Goal: Task Accomplishment & Management: Use online tool/utility

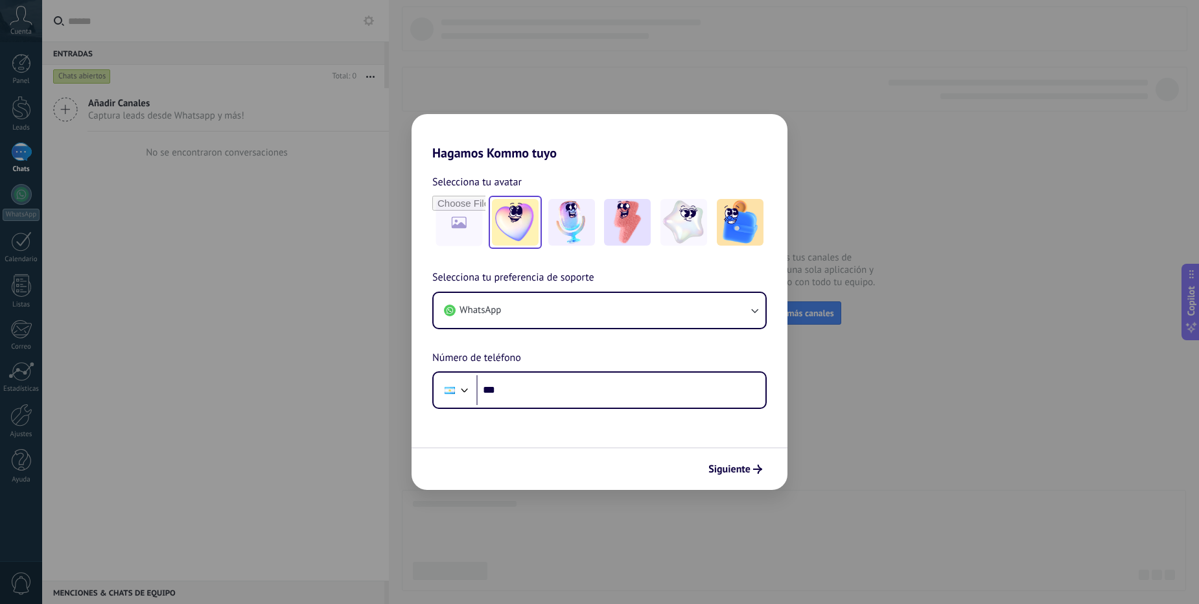
click at [520, 218] on img at bounding box center [515, 222] width 47 height 47
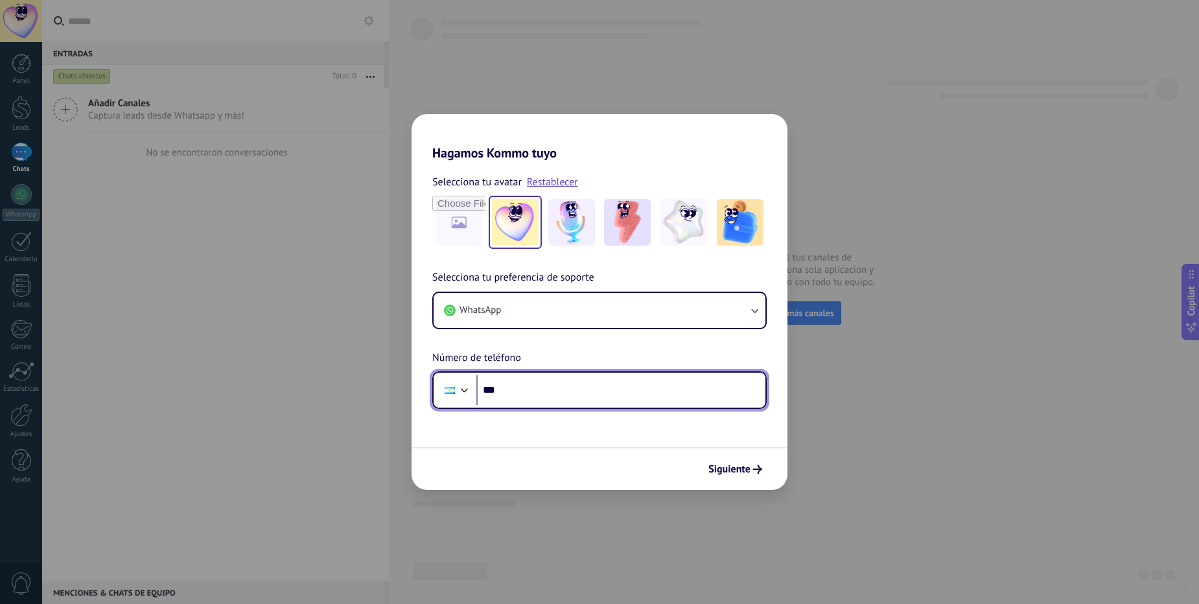
click at [541, 395] on input "***" at bounding box center [620, 390] width 289 height 30
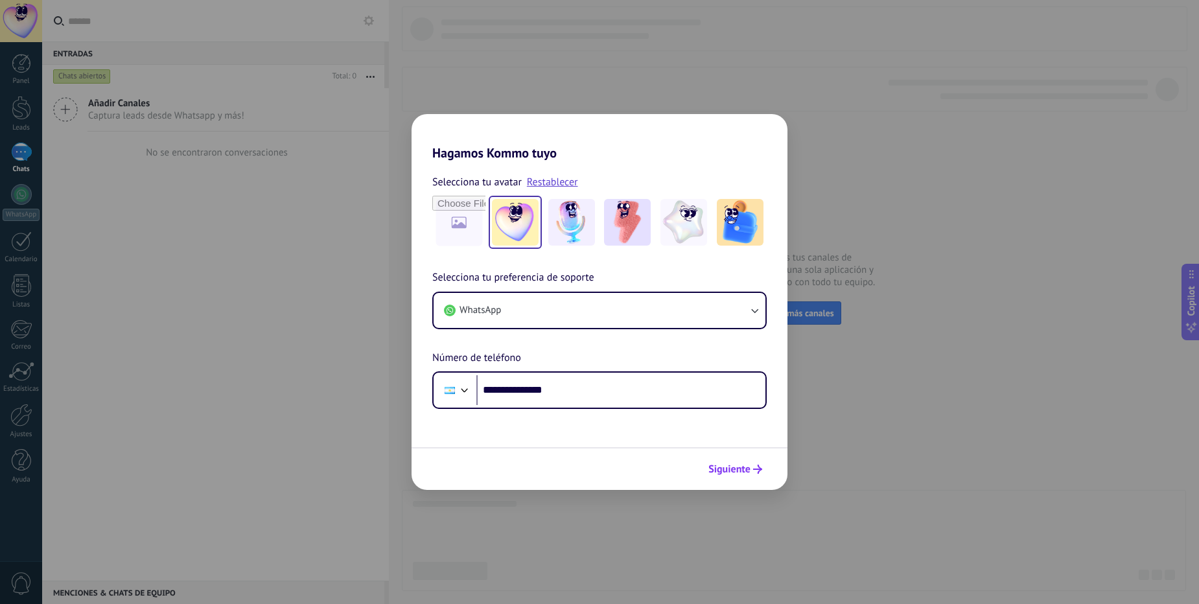
click at [746, 472] on span "Siguiente" at bounding box center [730, 469] width 42 height 9
type input "**********"
click at [740, 471] on span "Siguiente" at bounding box center [730, 469] width 42 height 9
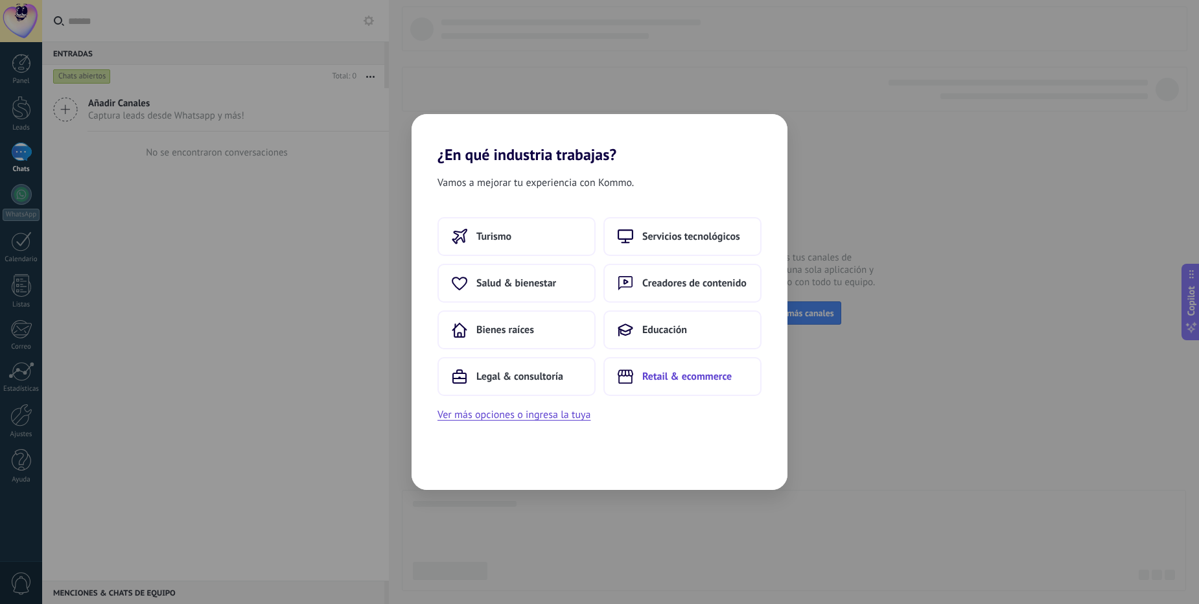
click at [686, 371] on span "Retail & ecommerce" at bounding box center [686, 376] width 89 height 13
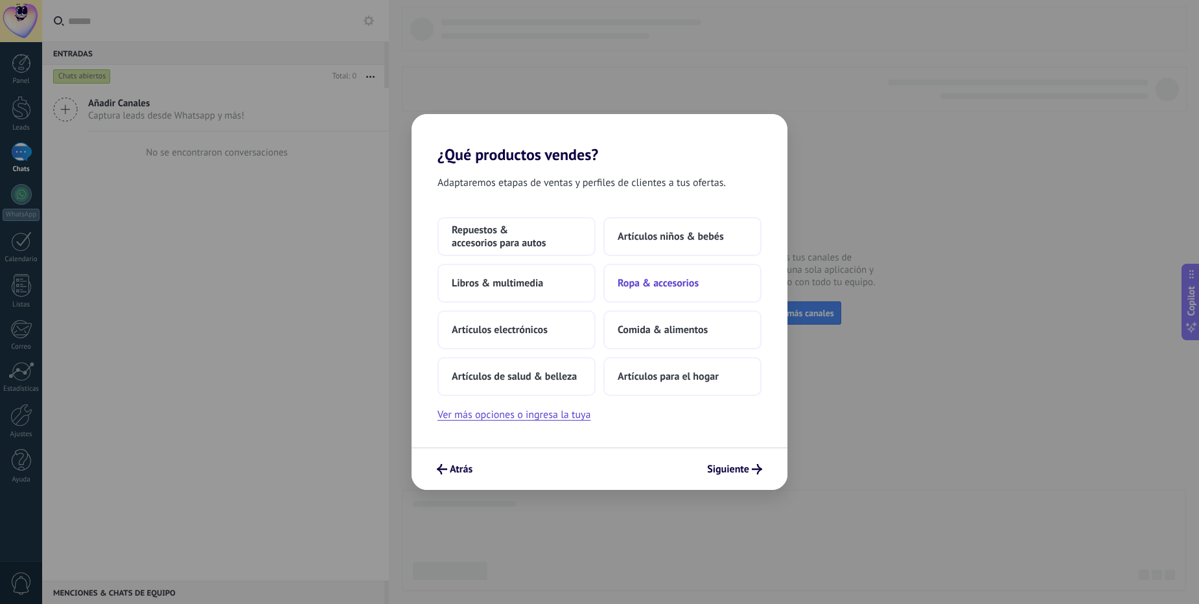
click at [659, 279] on span "Ropa & accesorios" at bounding box center [658, 283] width 81 height 13
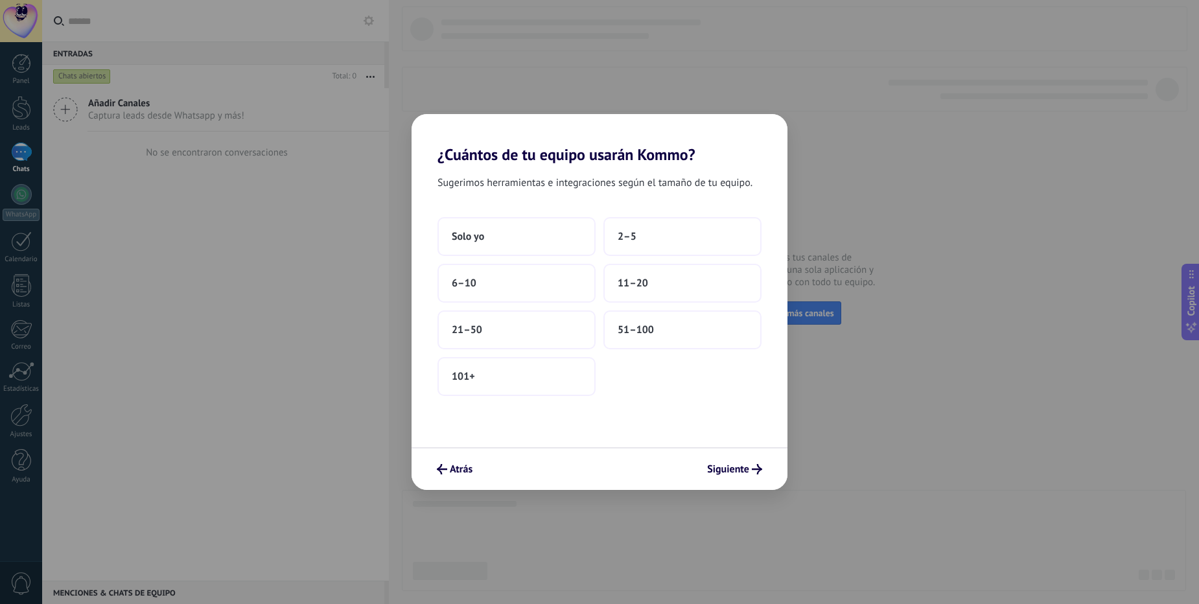
click at [620, 178] on span "Sugerimos herramientas e integraciones según el tamaño de tu equipo." at bounding box center [595, 182] width 315 height 17
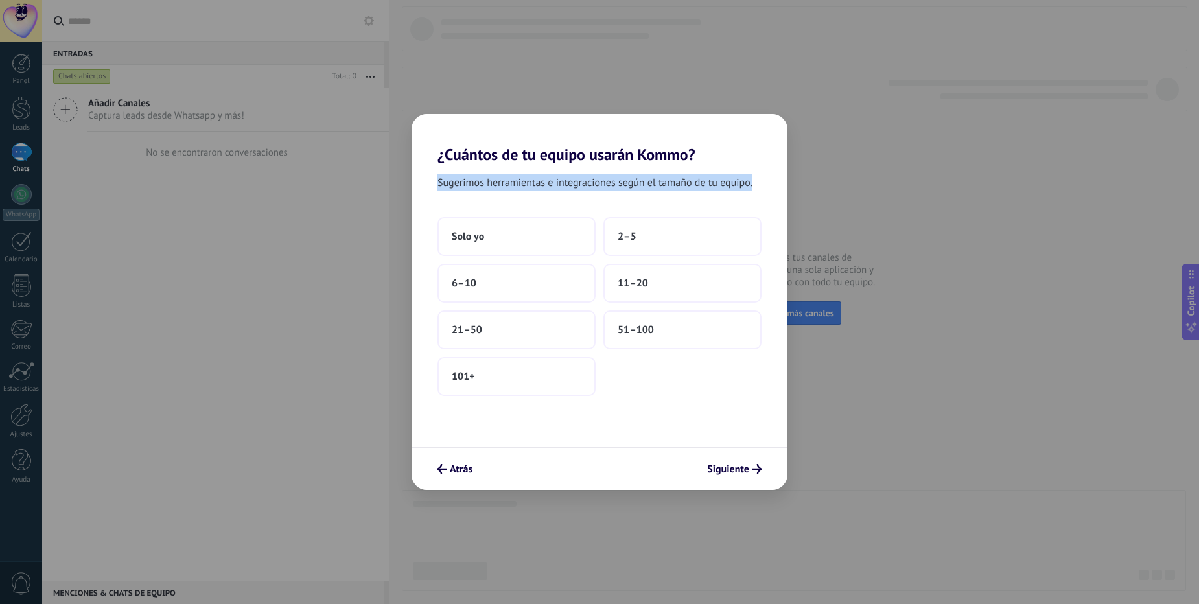
click at [620, 178] on span "Sugerimos herramientas e integraciones según el tamaño de tu equipo." at bounding box center [595, 182] width 315 height 17
click at [611, 158] on div at bounding box center [611, 158] width 0 height 0
click at [625, 185] on span "Sugerimos herramientas e integraciones según el tamaño de tu equipo." at bounding box center [595, 182] width 315 height 17
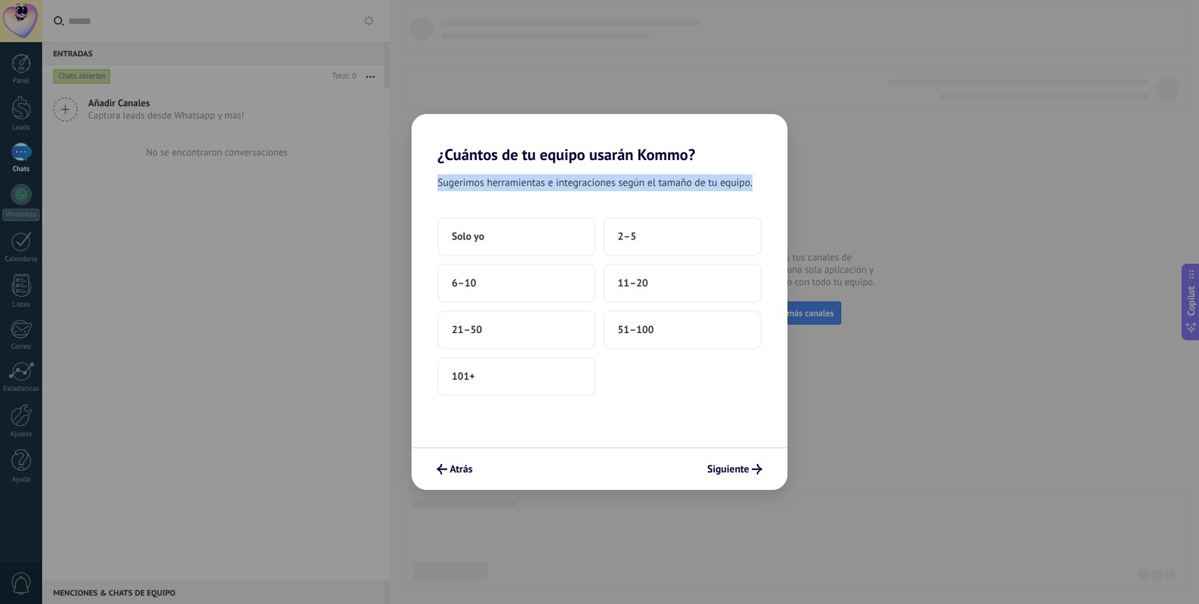
click at [616, 190] on div at bounding box center [616, 190] width 0 height 0
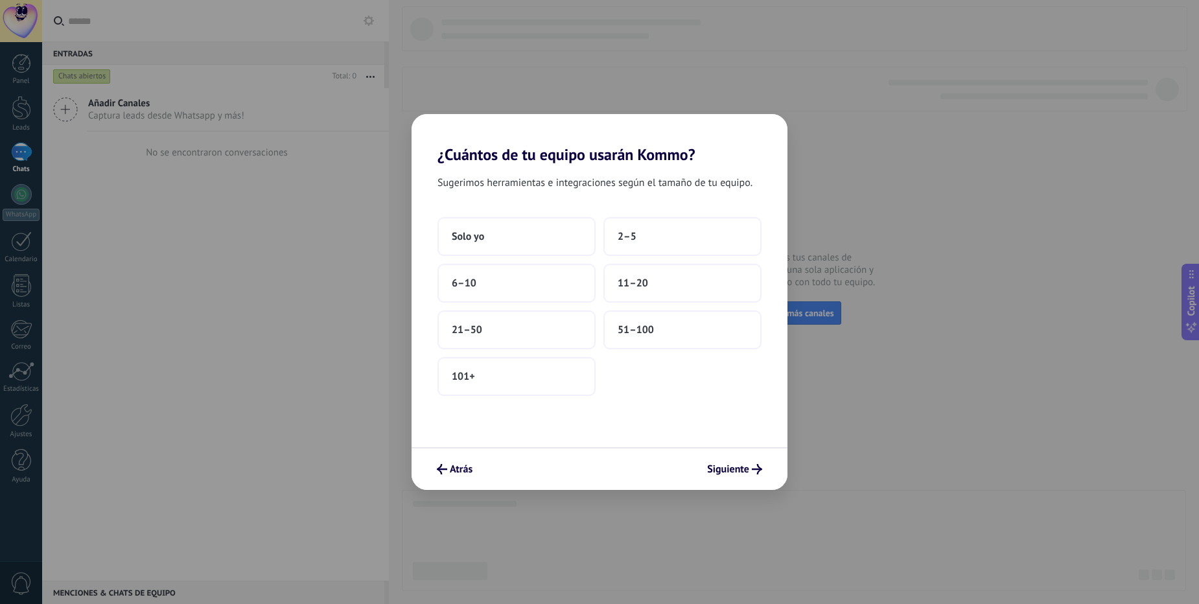
click at [599, 153] on h2 "¿Cuántos de tu equipo usarán Kommo?" at bounding box center [600, 139] width 376 height 50
click at [591, 126] on div at bounding box center [591, 126] width 0 height 0
click at [579, 187] on span "Sugerimos herramientas e integraciones según el tamaño de tu equipo." at bounding box center [595, 182] width 315 height 17
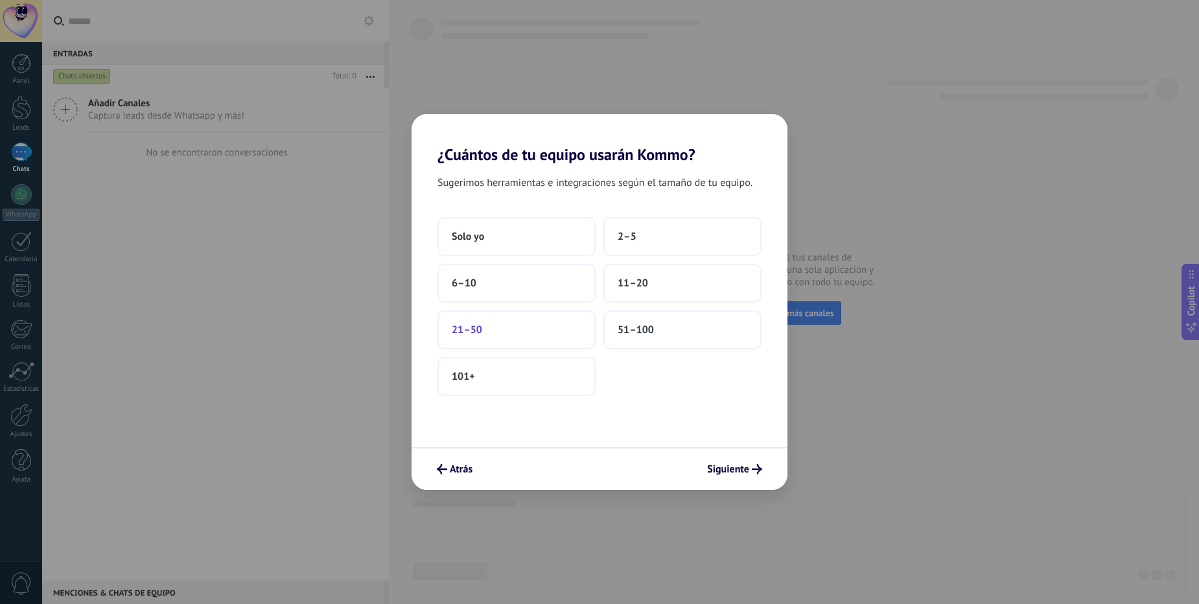
click at [521, 340] on button "21–50" at bounding box center [517, 330] width 158 height 39
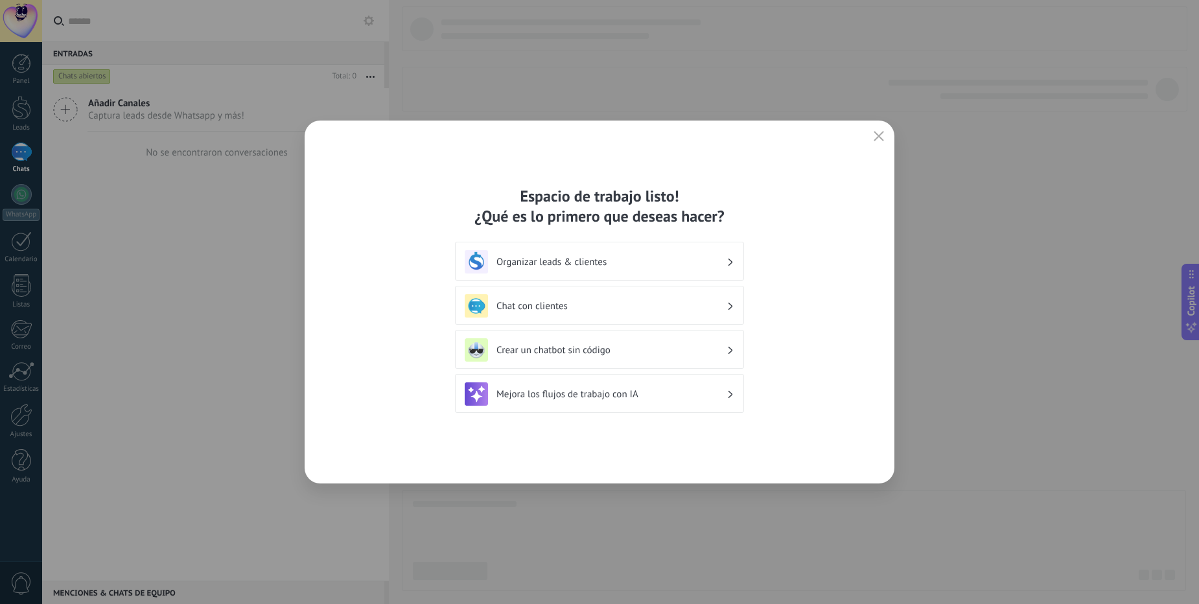
click at [598, 263] on h3 "Organizar leads & clientes" at bounding box center [612, 262] width 230 height 12
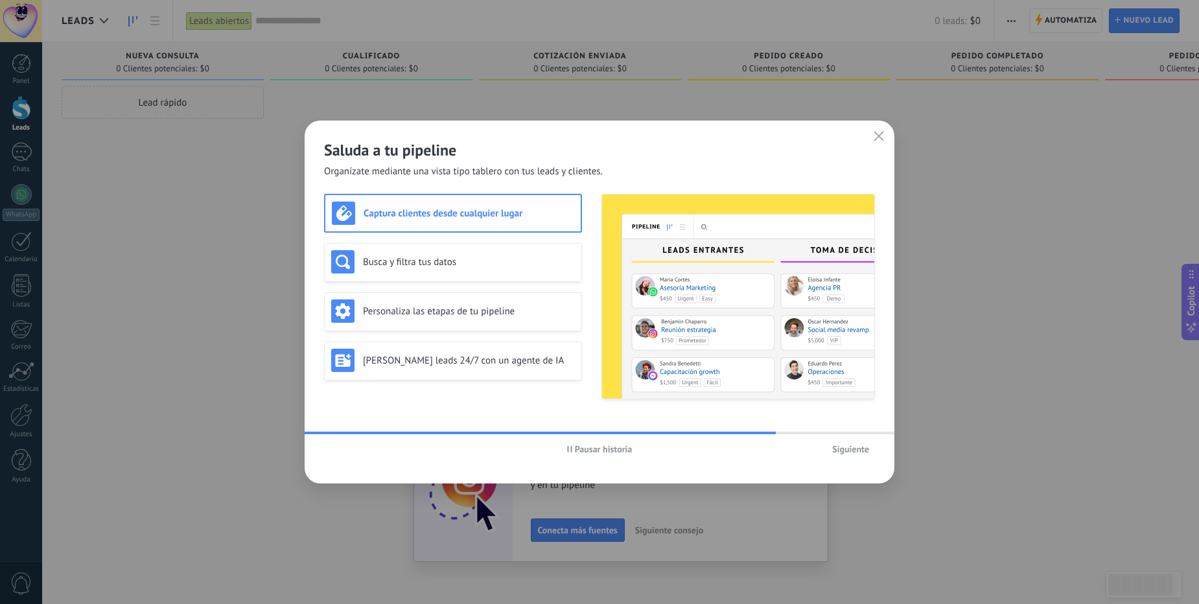
click at [858, 454] on span "Siguiente" at bounding box center [850, 449] width 37 height 9
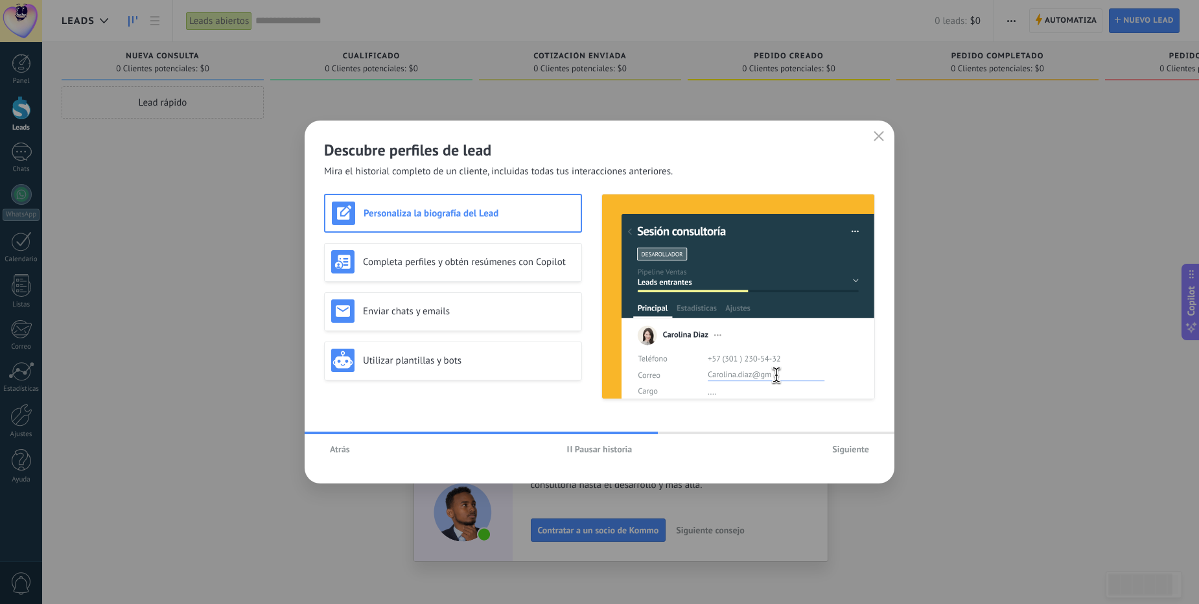
click at [858, 454] on span "Siguiente" at bounding box center [850, 449] width 37 height 9
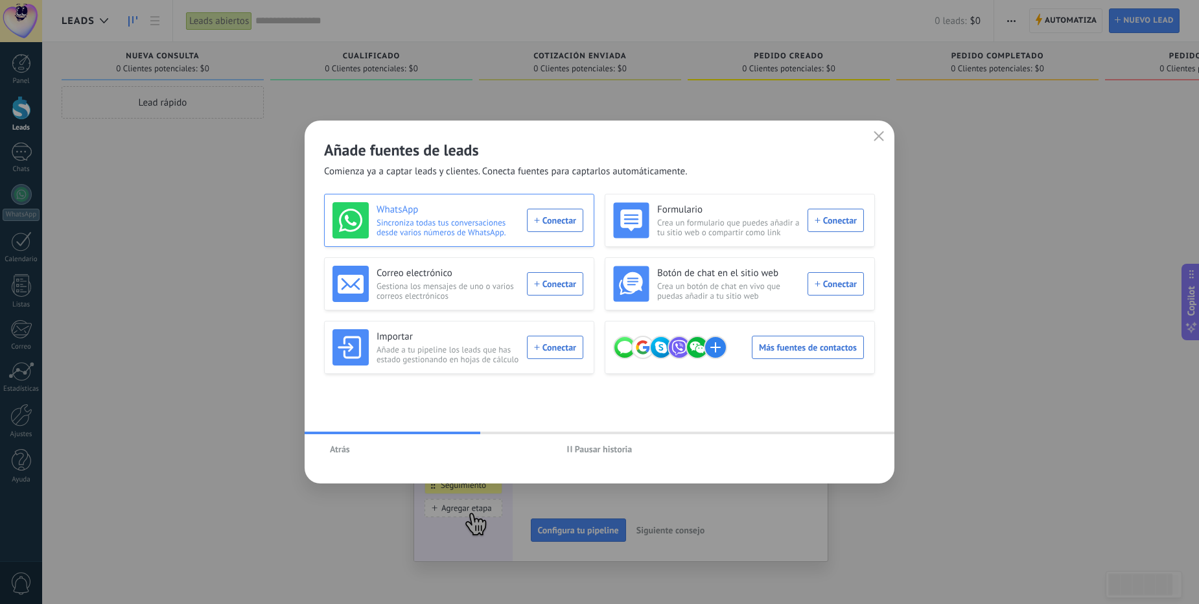
click at [572, 227] on div "WhatsApp Sincroniza todas tus conversaciones desde varios números de WhatsApp. …" at bounding box center [458, 220] width 251 height 36
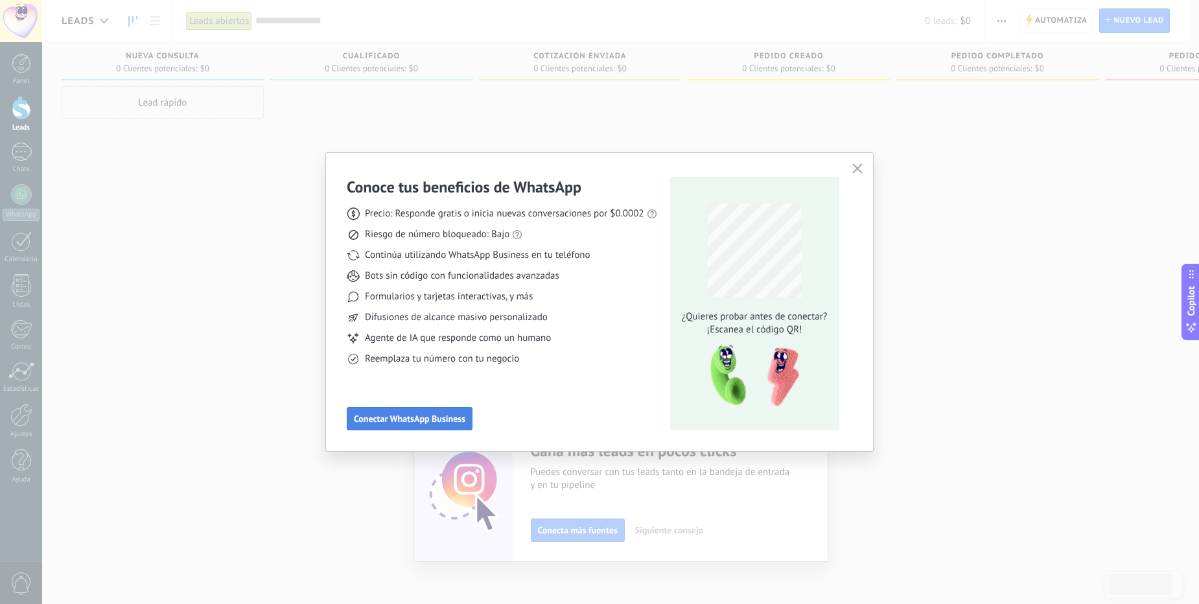
click at [424, 423] on span "Conectar WhatsApp Business" at bounding box center [409, 418] width 111 height 9
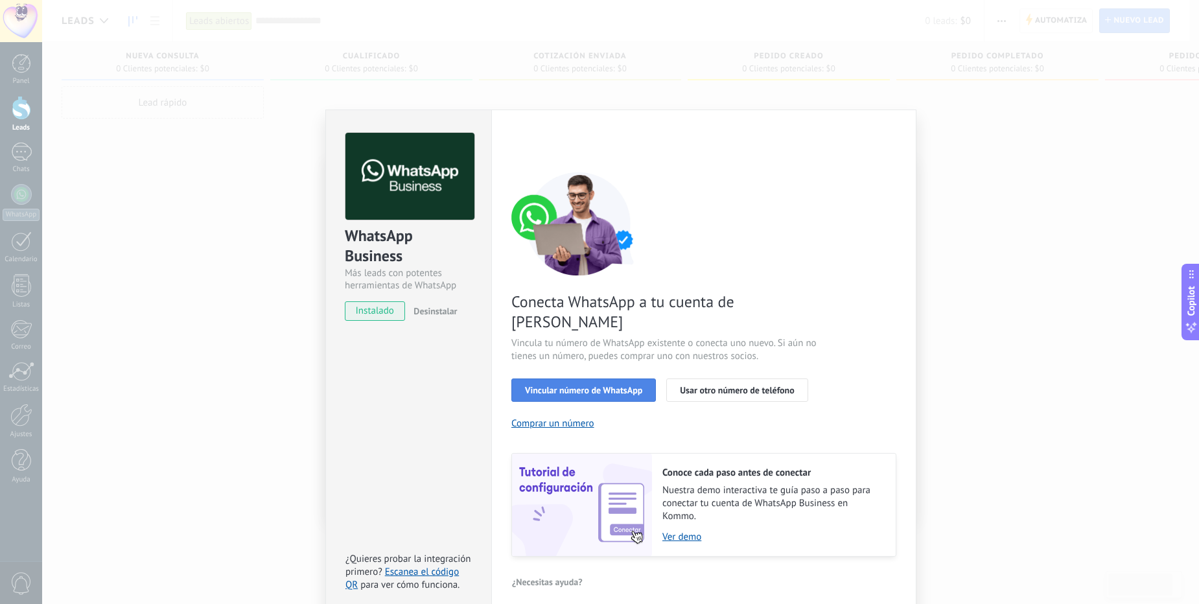
click at [624, 386] on span "Vincular número de WhatsApp" at bounding box center [583, 390] width 117 height 9
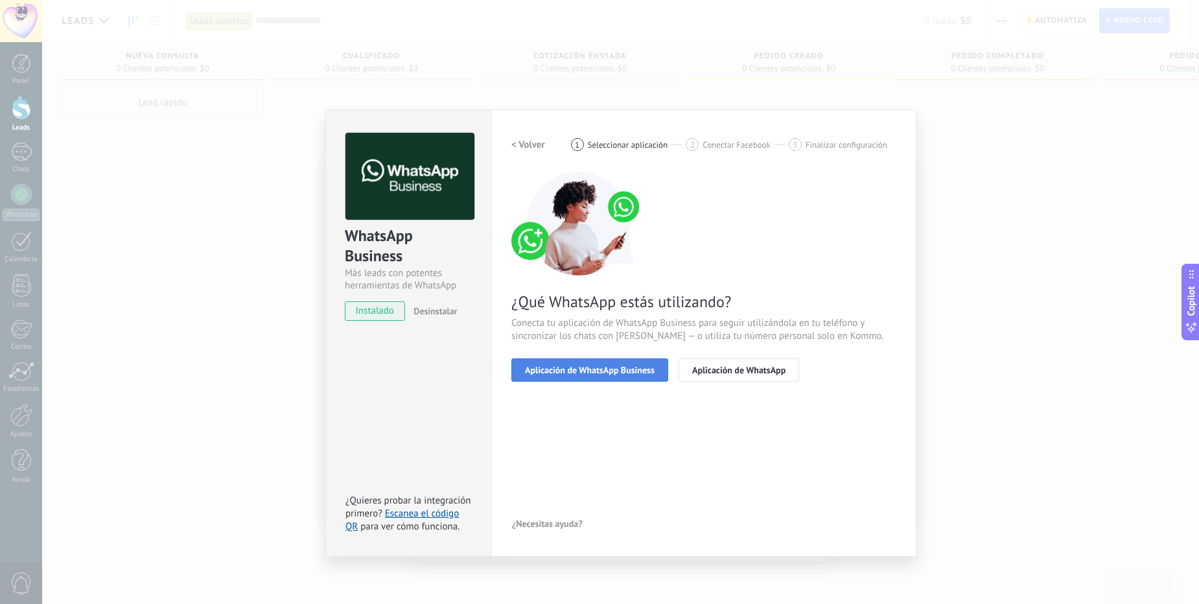
click at [633, 376] on button "Aplicación de WhatsApp Business" at bounding box center [589, 369] width 157 height 23
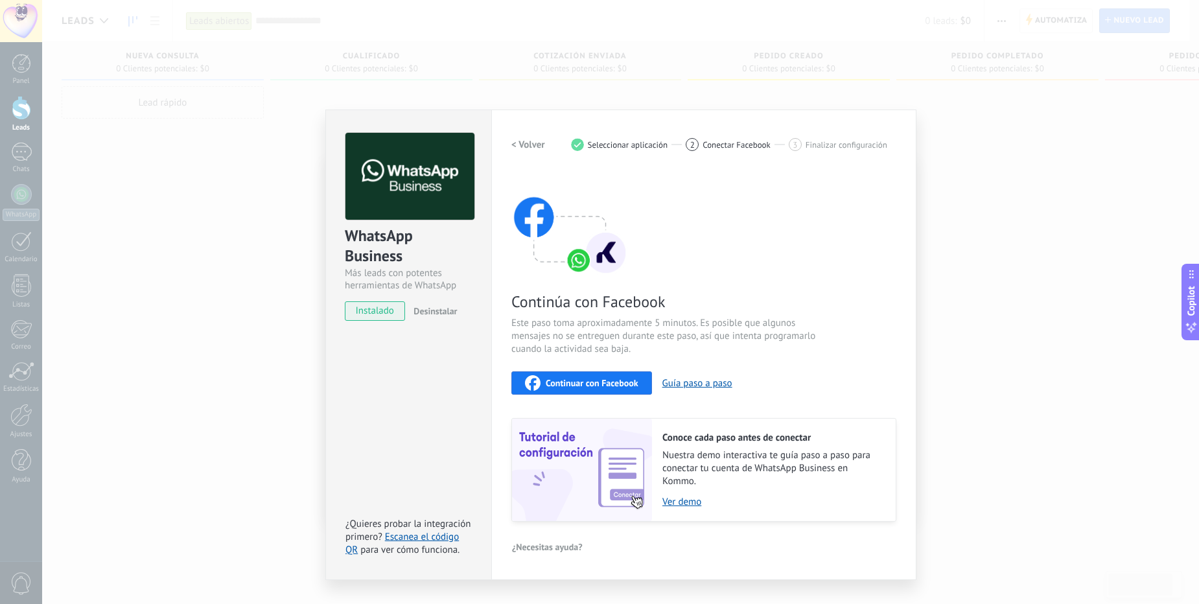
click at [674, 390] on div "Continuar con Facebook Guía paso a paso" at bounding box center [703, 382] width 385 height 23
click at [685, 382] on button "Guía paso a paso" at bounding box center [697, 383] width 70 height 12
click at [606, 384] on span "Continuar con Facebook" at bounding box center [592, 383] width 93 height 9
click at [988, 178] on div "WhatsApp Business Más leads con potentes herramientas de WhatsApp instalado Des…" at bounding box center [620, 302] width 1157 height 604
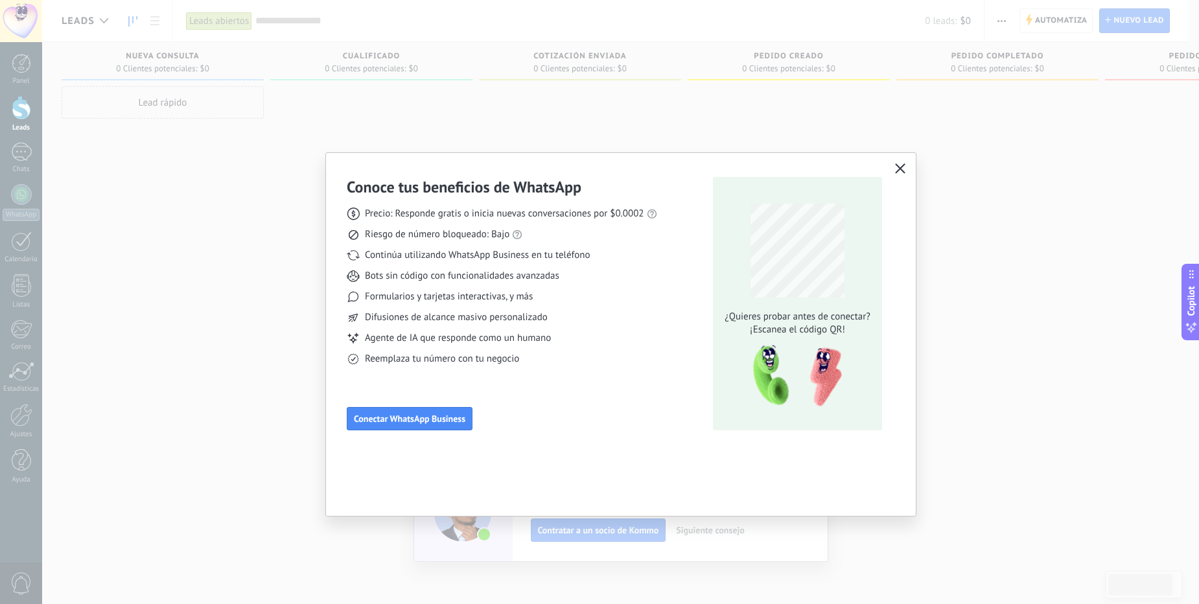
click at [904, 168] on icon "button" at bounding box center [900, 168] width 10 height 10
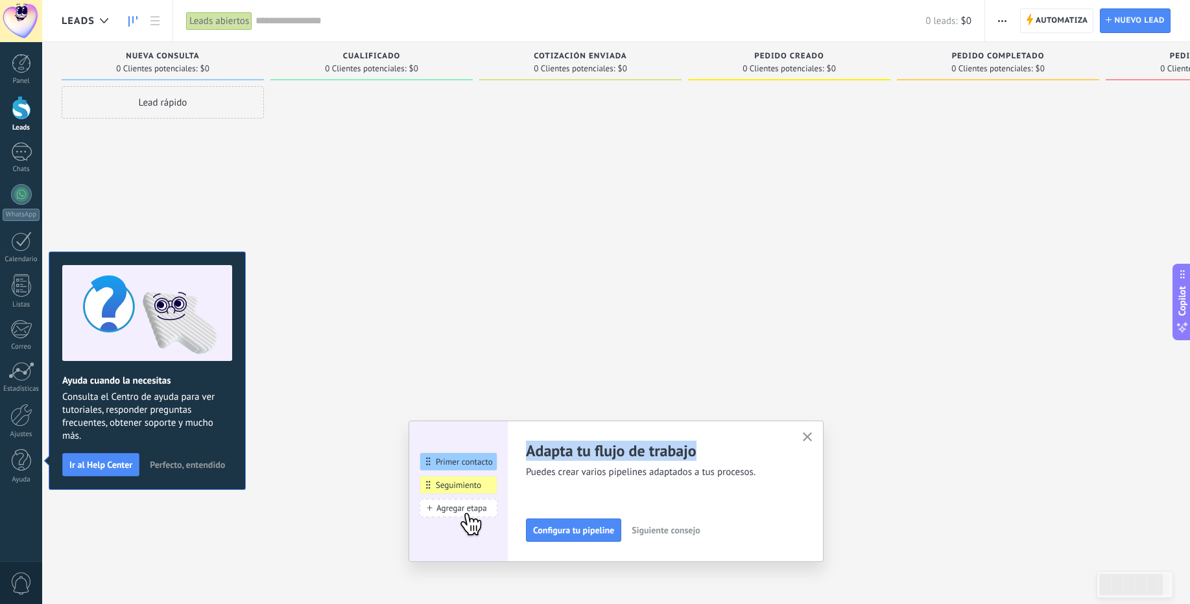
drag, startPoint x: 720, startPoint y: 458, endPoint x: 534, endPoint y: 457, distance: 185.4
click at [534, 457] on h2 "Adapta tu flujo de trabajo" at bounding box center [656, 451] width 261 height 20
click at [526, 462] on div at bounding box center [526, 462] width 0 height 0
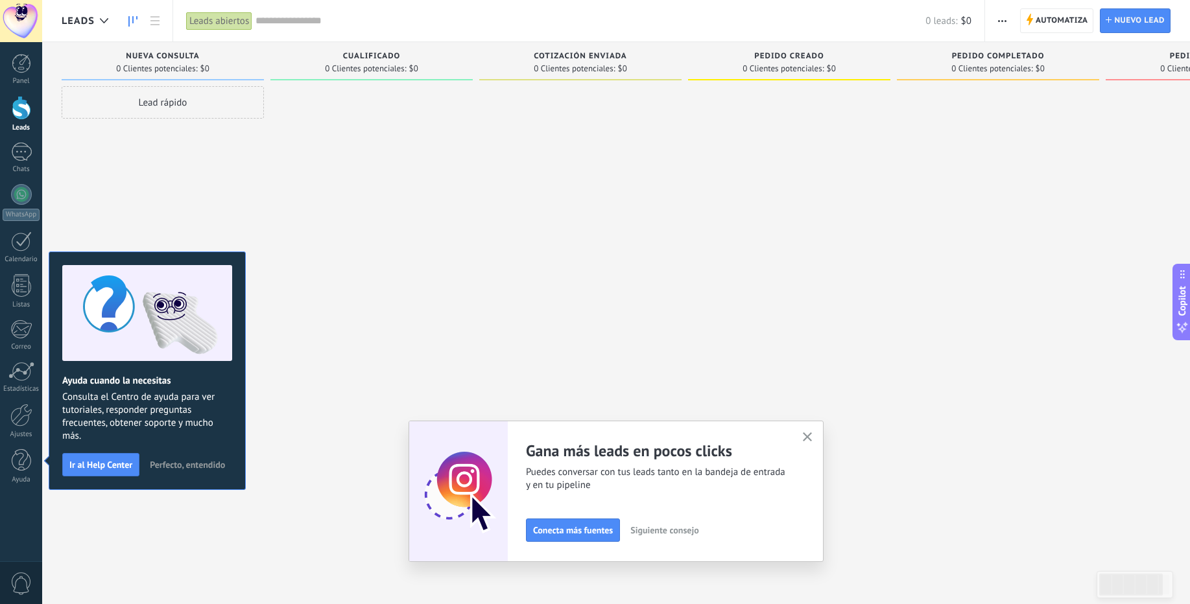
click at [812, 436] on icon "button" at bounding box center [808, 437] width 10 height 10
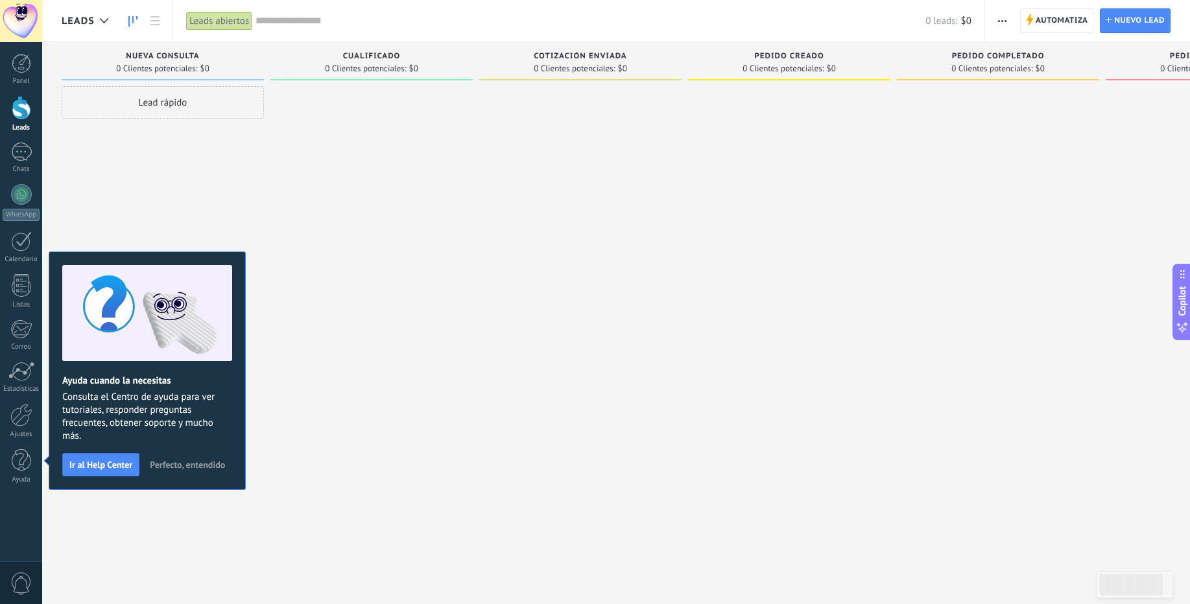
click at [183, 465] on span "Perfecto, entendido" at bounding box center [187, 464] width 75 height 9
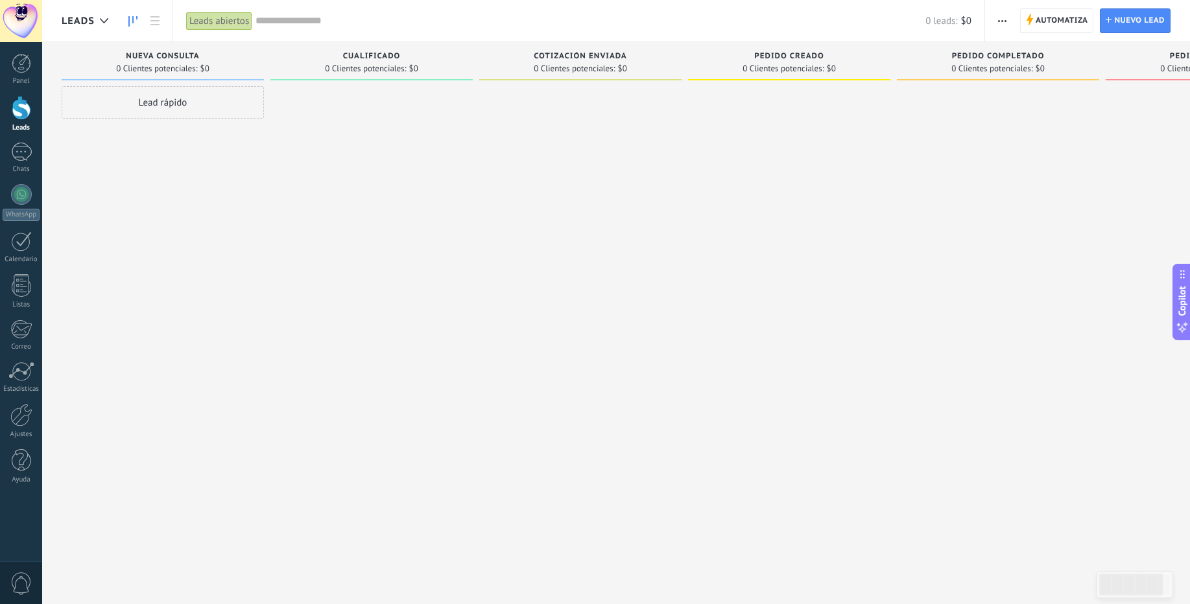
click at [158, 103] on div "Lead rápido" at bounding box center [163, 102] width 202 height 32
click at [133, 111] on input "text" at bounding box center [161, 104] width 189 height 18
type input "****"
click at [129, 137] on input "numeric" at bounding box center [161, 132] width 189 height 18
type input "**"
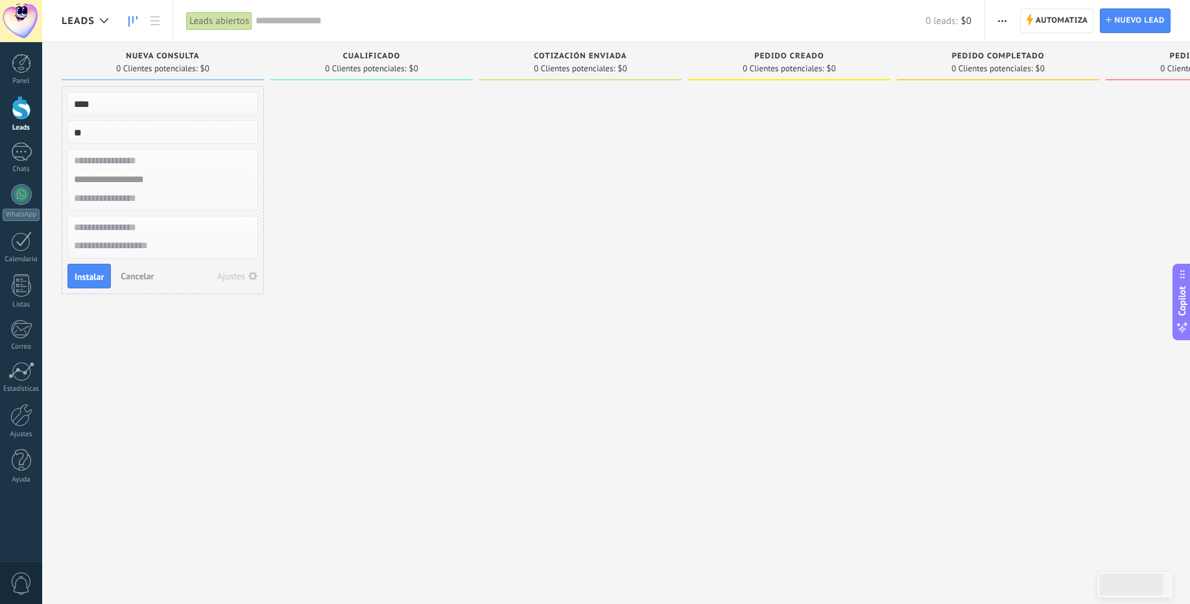
click at [153, 157] on input "text" at bounding box center [161, 161] width 189 height 19
type input "****"
click at [144, 178] on input "text" at bounding box center [161, 179] width 189 height 19
type input "*"
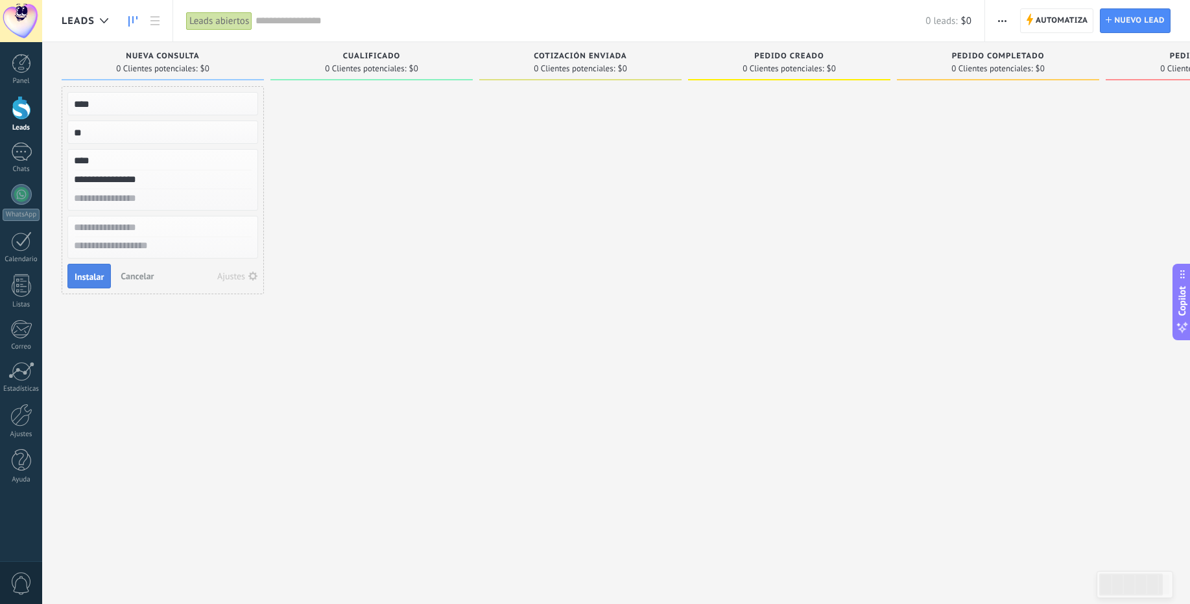
type input "**********"
click at [98, 279] on span "Instalar" at bounding box center [89, 276] width 29 height 9
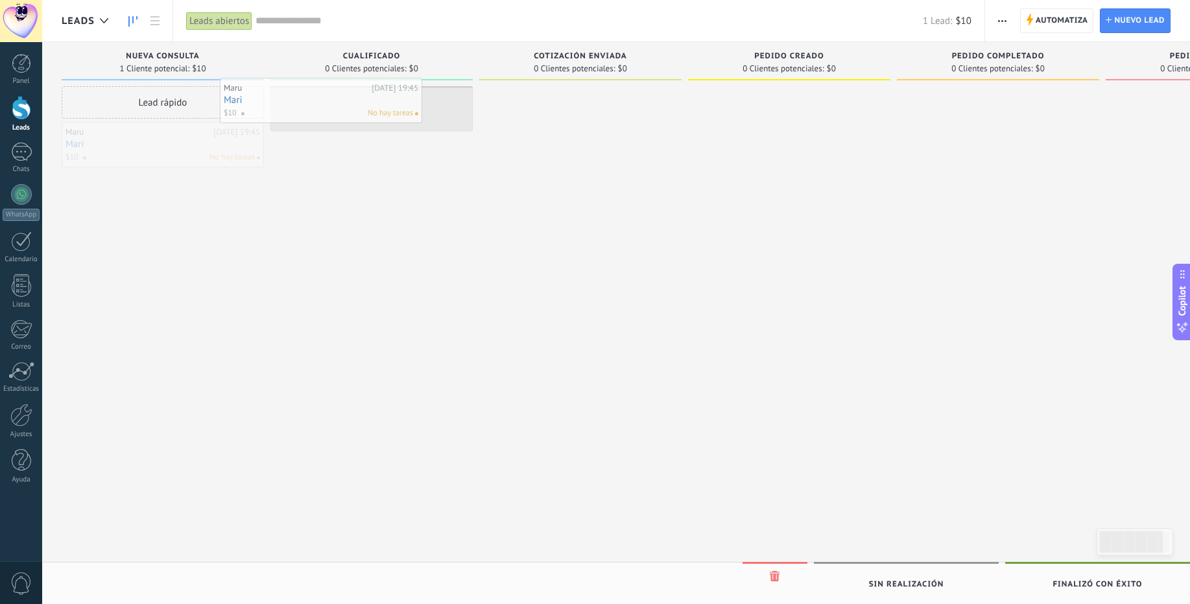
drag, startPoint x: 213, startPoint y: 146, endPoint x: 371, endPoint y: 102, distance: 164.2
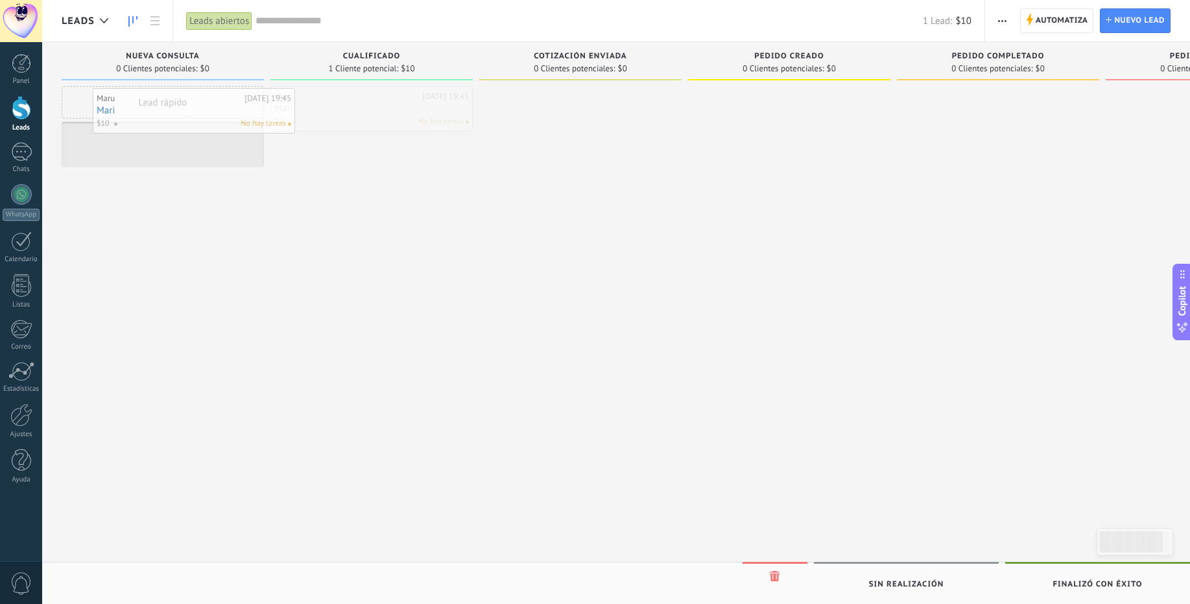
drag, startPoint x: 384, startPoint y: 105, endPoint x: 207, endPoint y: 107, distance: 177.6
drag, startPoint x: 159, startPoint y: 143, endPoint x: 346, endPoint y: 117, distance: 188.6
drag, startPoint x: 384, startPoint y: 111, endPoint x: 576, endPoint y: 113, distance: 191.9
drag, startPoint x: 576, startPoint y: 113, endPoint x: 415, endPoint y: 115, distance: 161.4
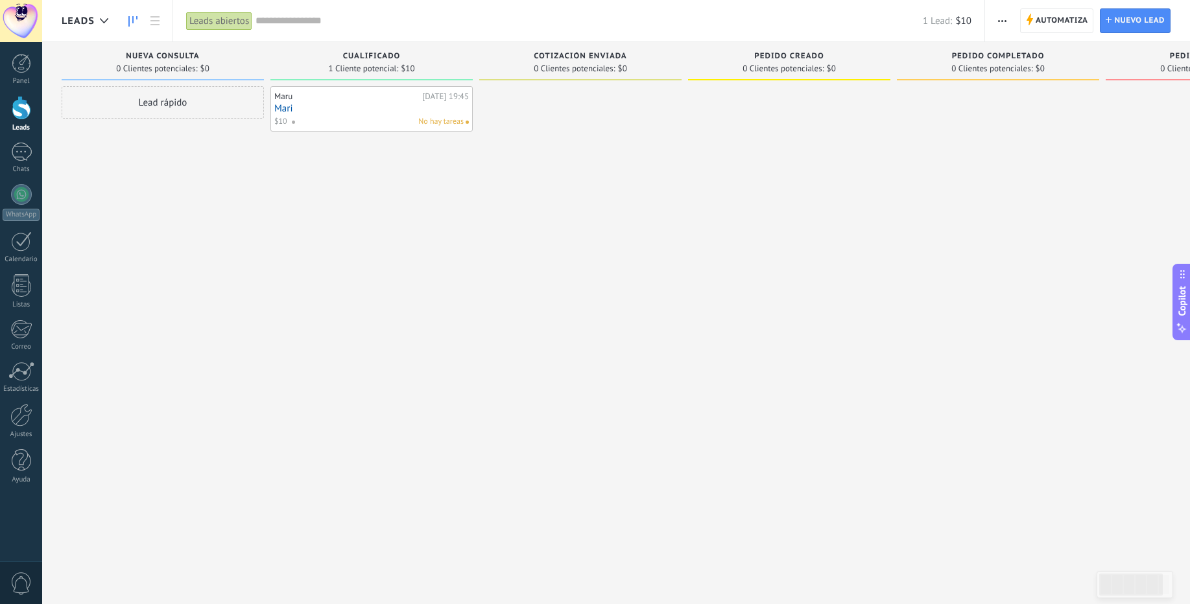
click at [382, 116] on div "No hay tareas" at bounding box center [377, 122] width 172 height 12
click at [439, 123] on span "No hay tareas" at bounding box center [440, 122] width 45 height 12
click at [392, 113] on link "Mari" at bounding box center [371, 108] width 194 height 11
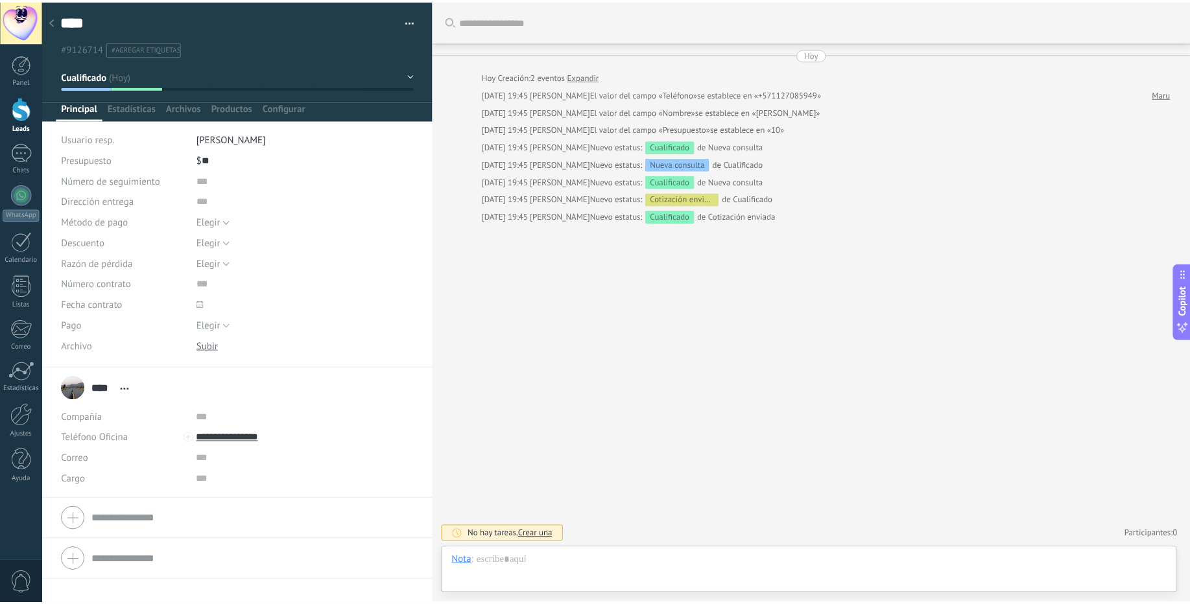
scroll to position [19, 0]
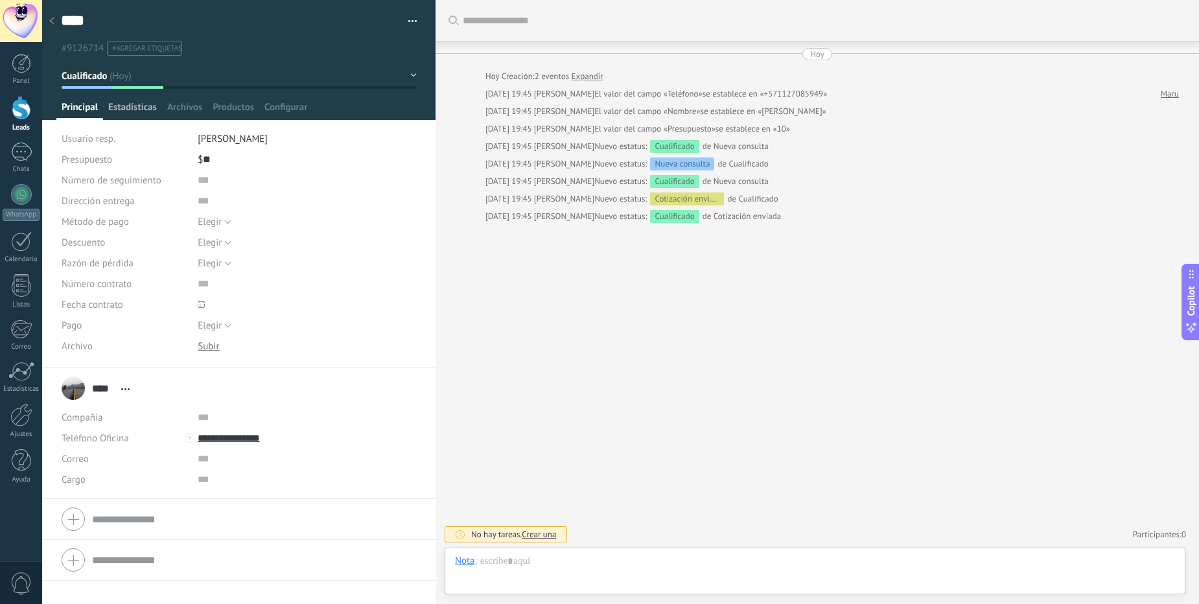
click at [130, 114] on span "Estadísticas" at bounding box center [132, 110] width 49 height 19
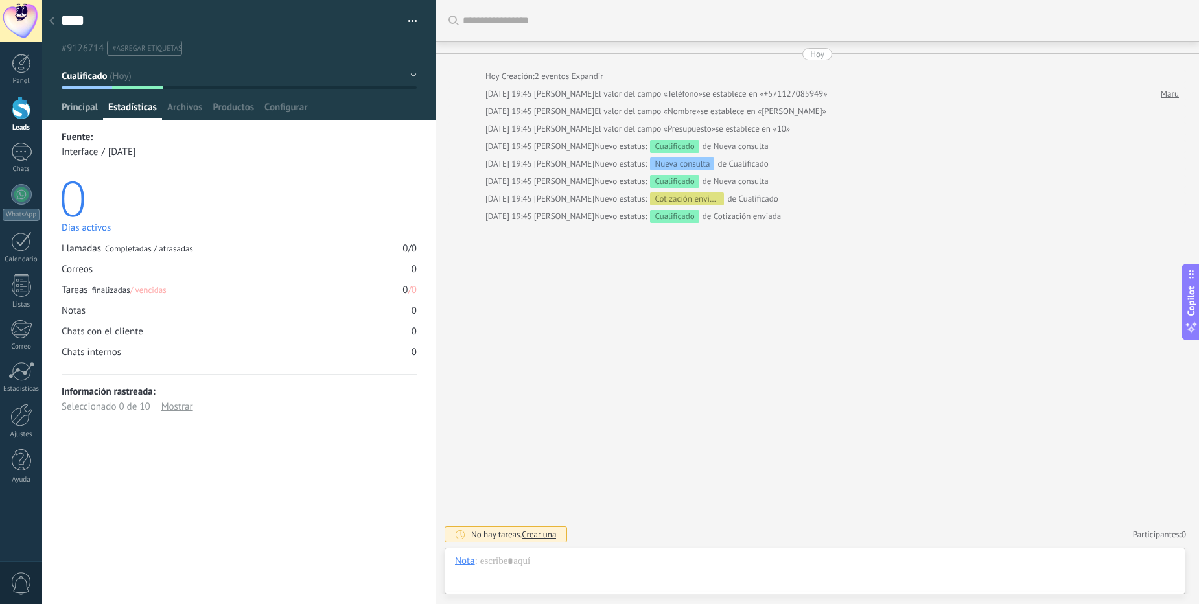
click at [88, 113] on span "Principal" at bounding box center [80, 110] width 36 height 19
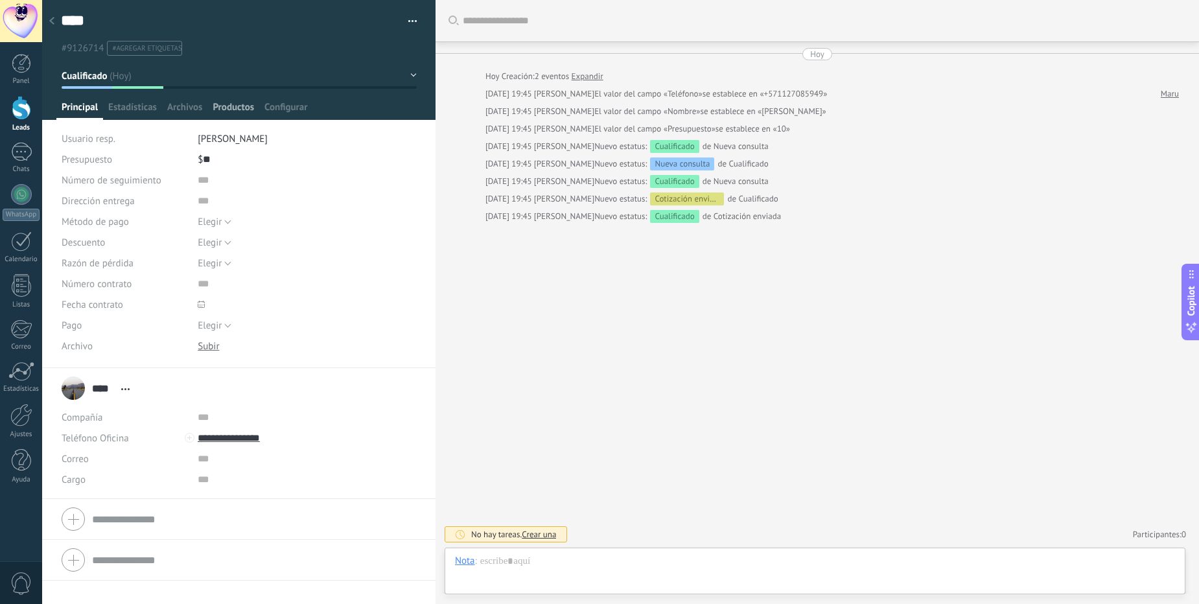
click at [217, 108] on span "Productos" at bounding box center [233, 110] width 41 height 19
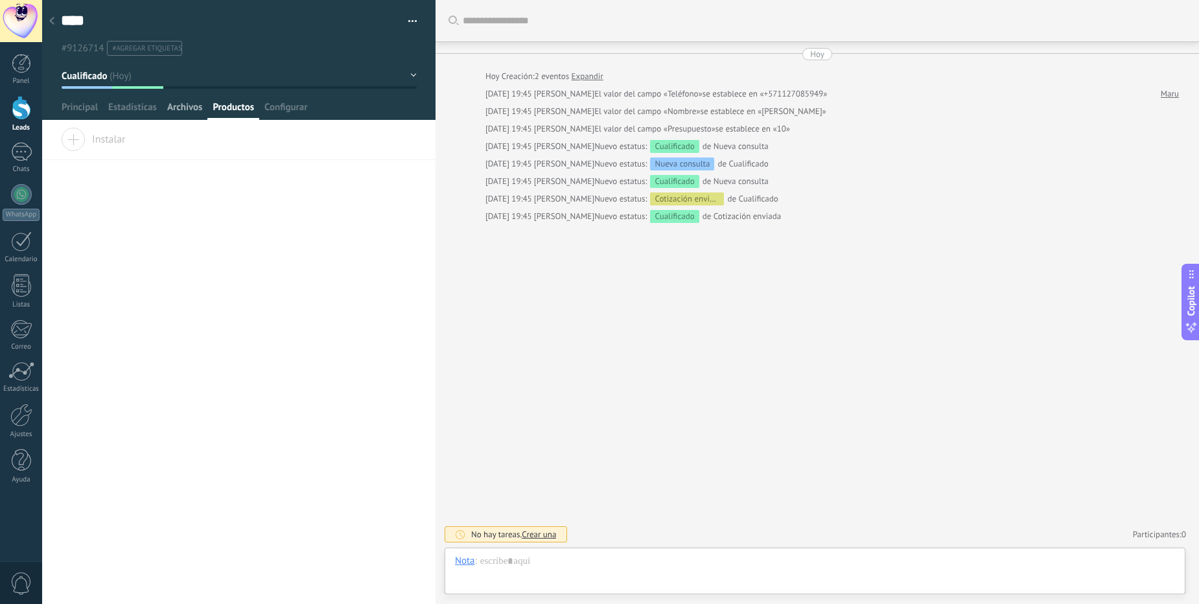
click at [189, 106] on span "Archivos" at bounding box center [184, 110] width 35 height 19
click at [301, 104] on span "Configurar" at bounding box center [285, 110] width 43 height 19
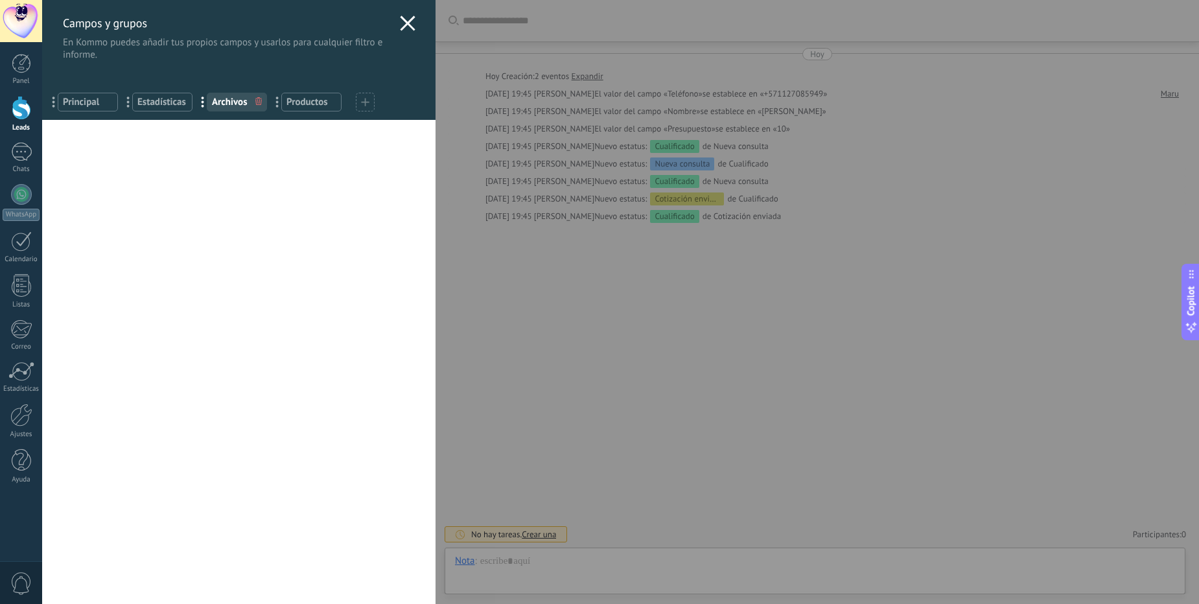
drag, startPoint x: 164, startPoint y: 101, endPoint x: 188, endPoint y: 144, distance: 49.0
click at [188, 144] on div "Campos y grupos En Kommo puedes añadir tus propios campos y usarlos para cualqu…" at bounding box center [238, 302] width 393 height 604
drag, startPoint x: 143, startPoint y: 91, endPoint x: 256, endPoint y: 86, distance: 112.9
click at [408, 24] on icon at bounding box center [408, 24] width 16 height 16
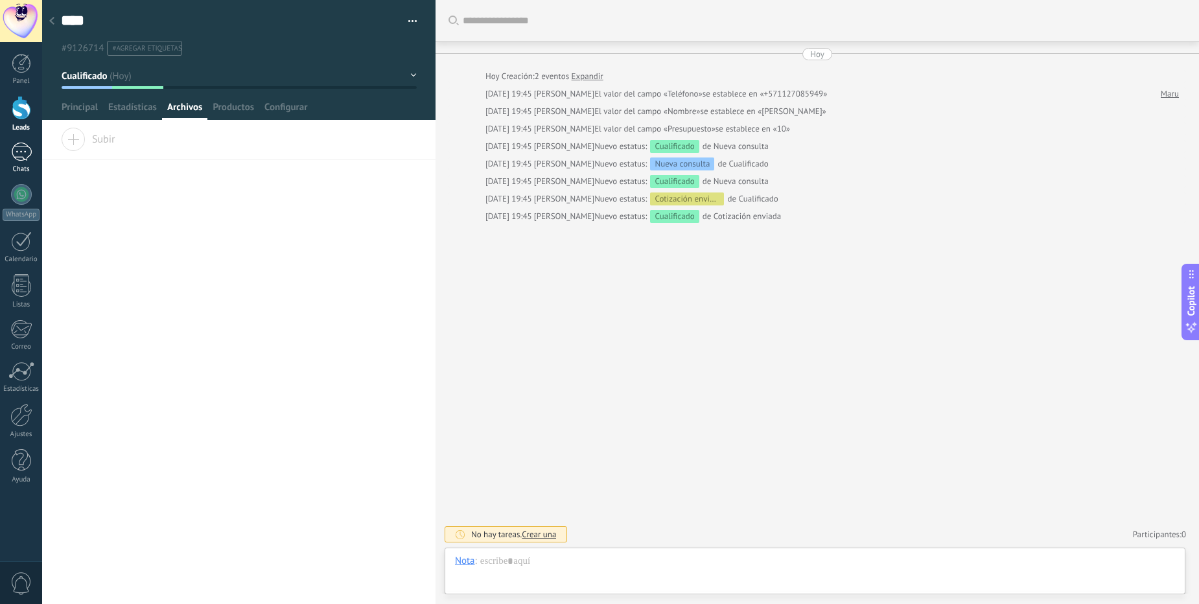
click at [20, 158] on div at bounding box center [21, 152] width 21 height 19
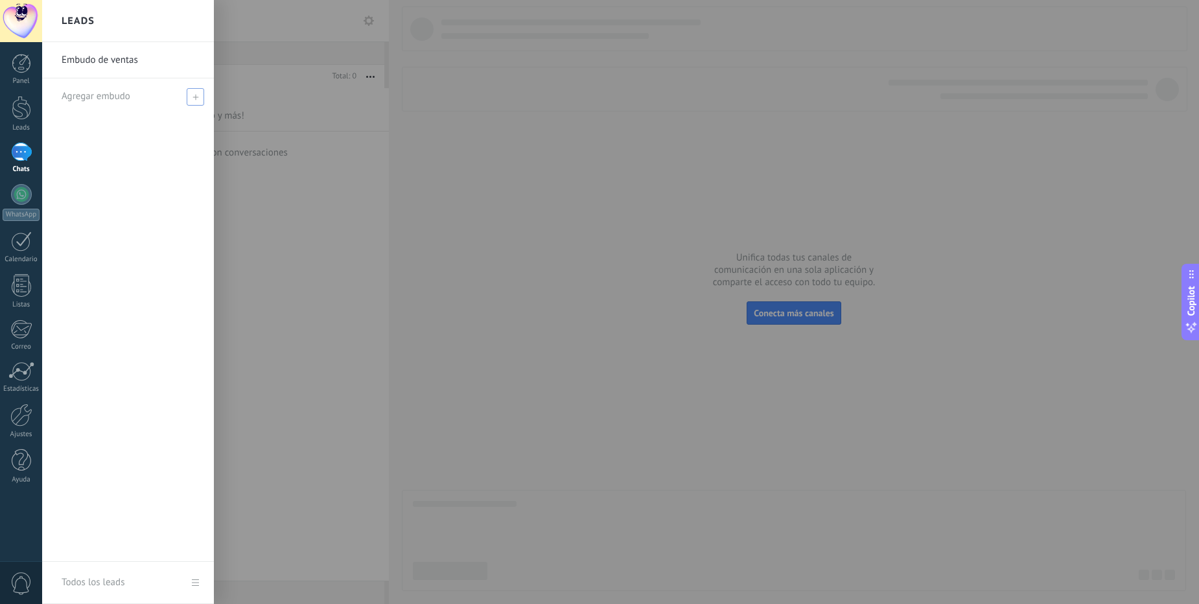
click at [197, 95] on icon at bounding box center [196, 97] width 6 height 6
type input "****"
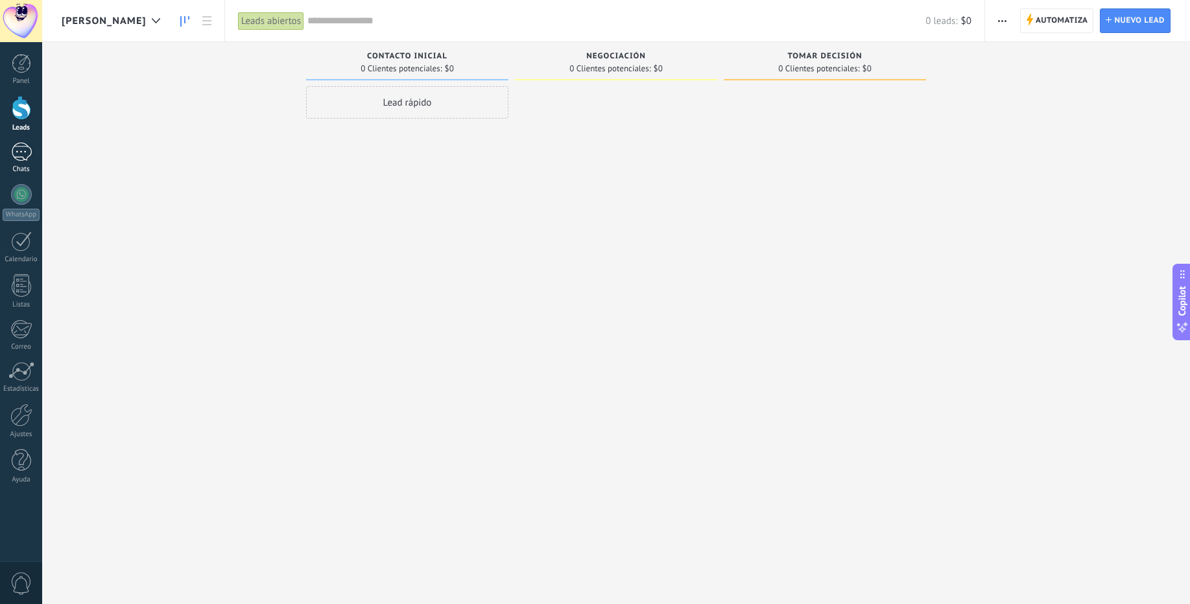
click at [18, 168] on div "Chats" at bounding box center [22, 169] width 38 height 8
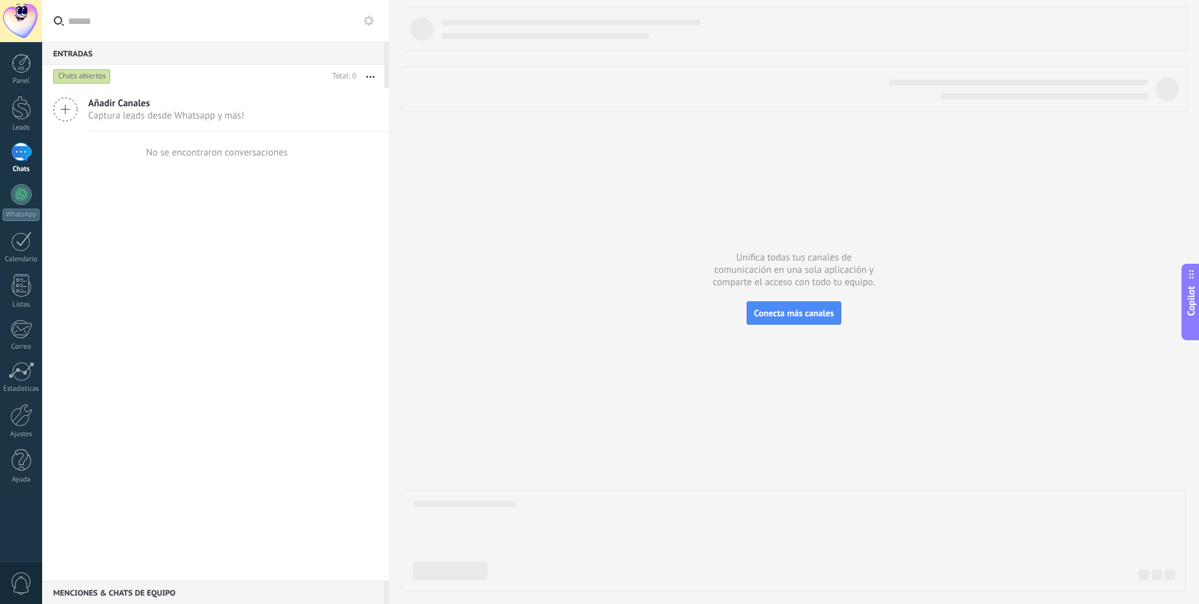
click at [120, 100] on span "Añadir Canales" at bounding box center [166, 103] width 156 height 12
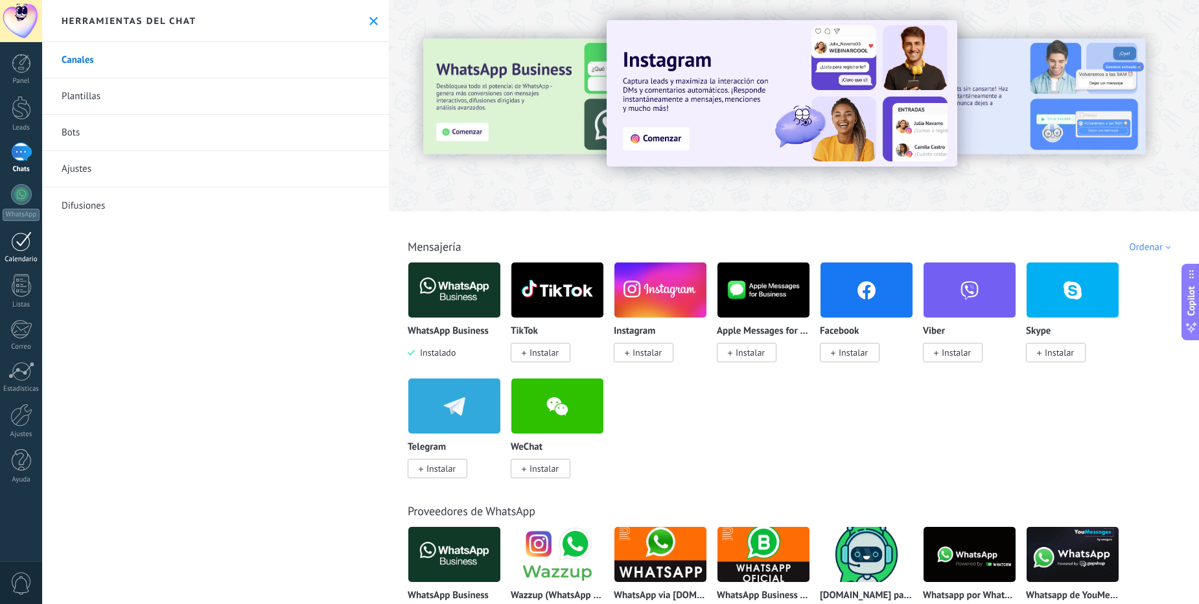
click at [33, 241] on link "Calendario" at bounding box center [21, 247] width 42 height 32
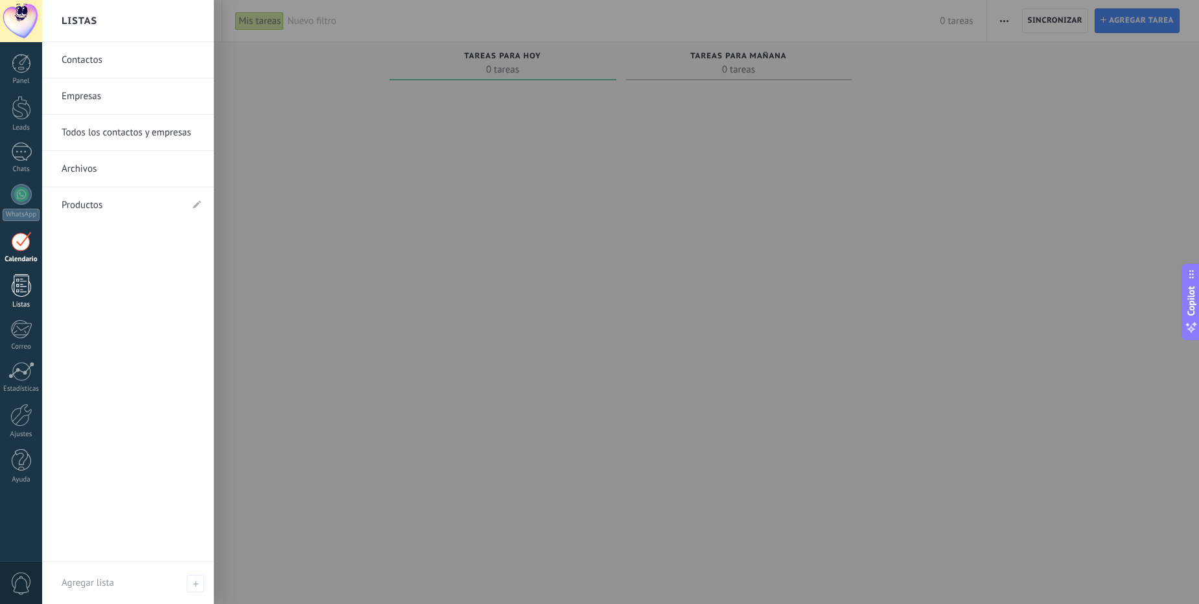
click at [27, 294] on div at bounding box center [21, 285] width 19 height 23
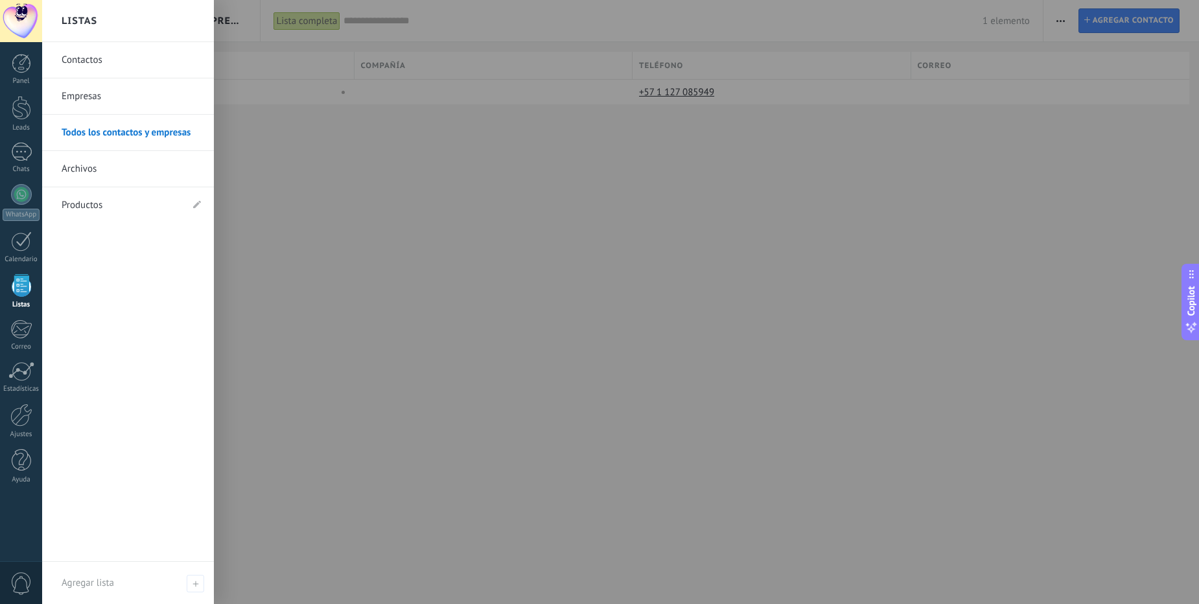
click at [80, 102] on link "Empresas" at bounding box center [131, 96] width 139 height 36
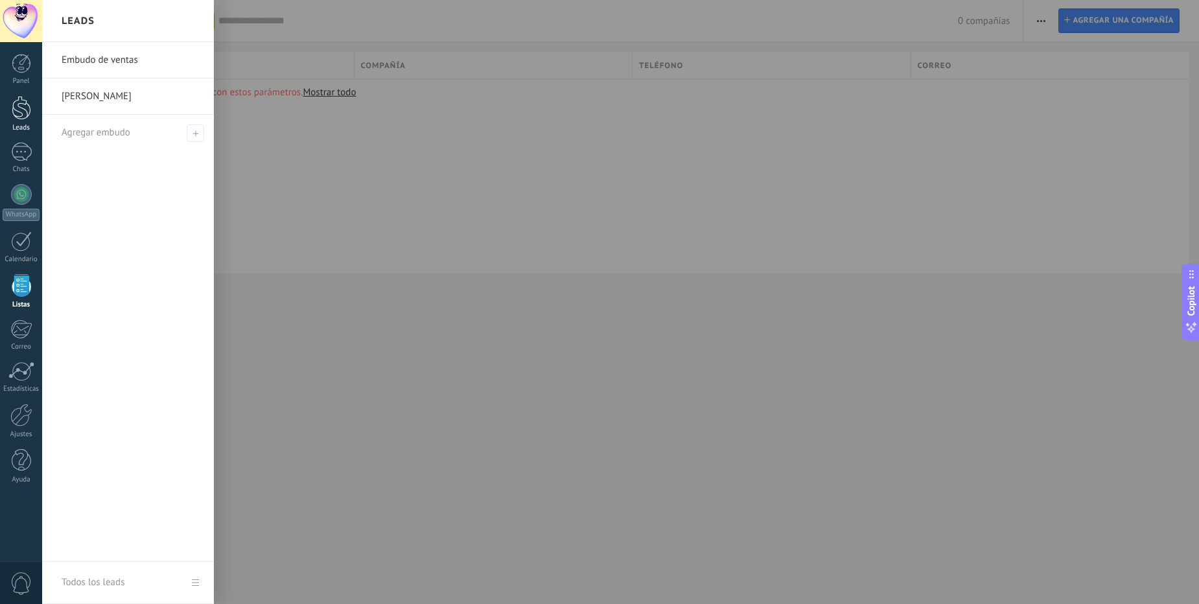
click at [20, 111] on div at bounding box center [21, 108] width 19 height 24
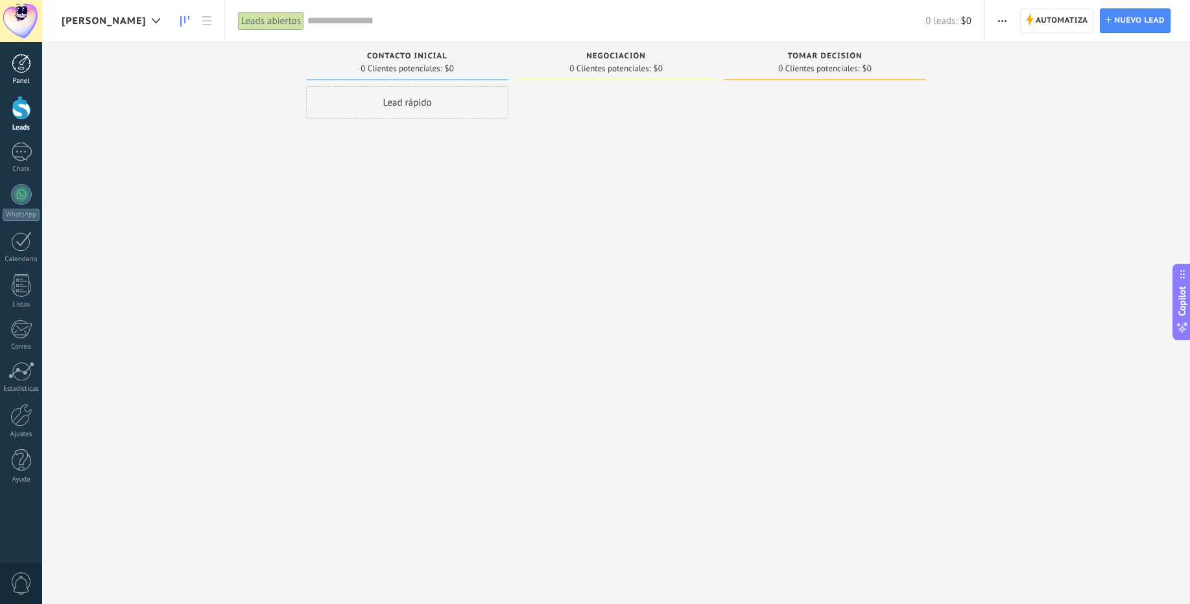
click at [24, 66] on div at bounding box center [21, 63] width 19 height 19
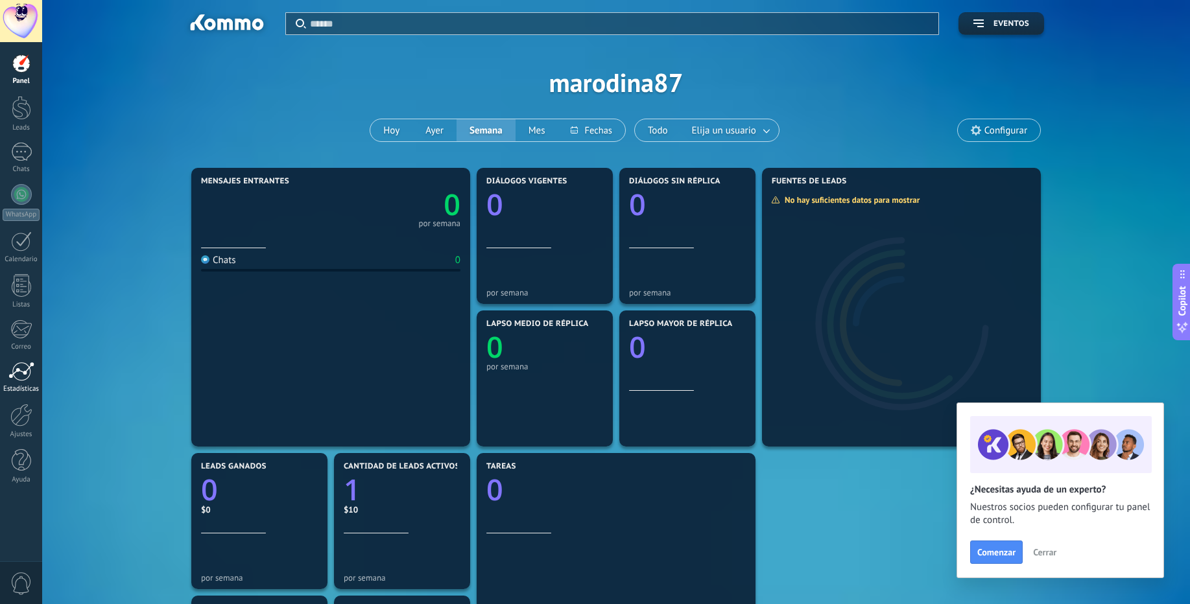
click at [20, 373] on div at bounding box center [21, 371] width 26 height 19
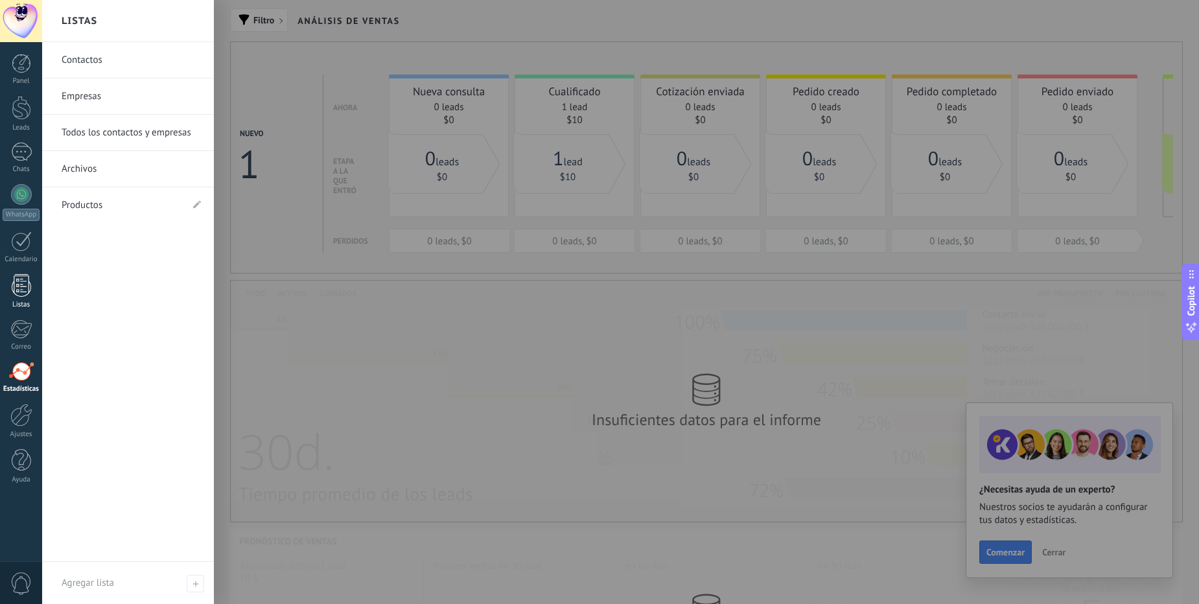
click at [24, 282] on div at bounding box center [21, 285] width 19 height 23
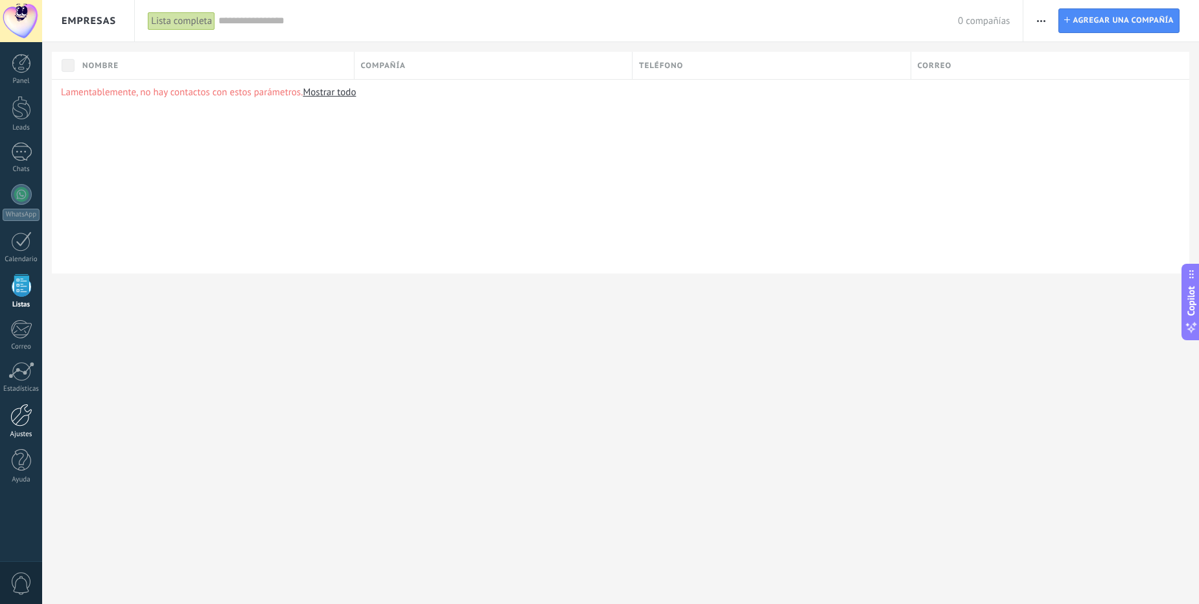
click at [18, 412] on div at bounding box center [21, 415] width 22 height 23
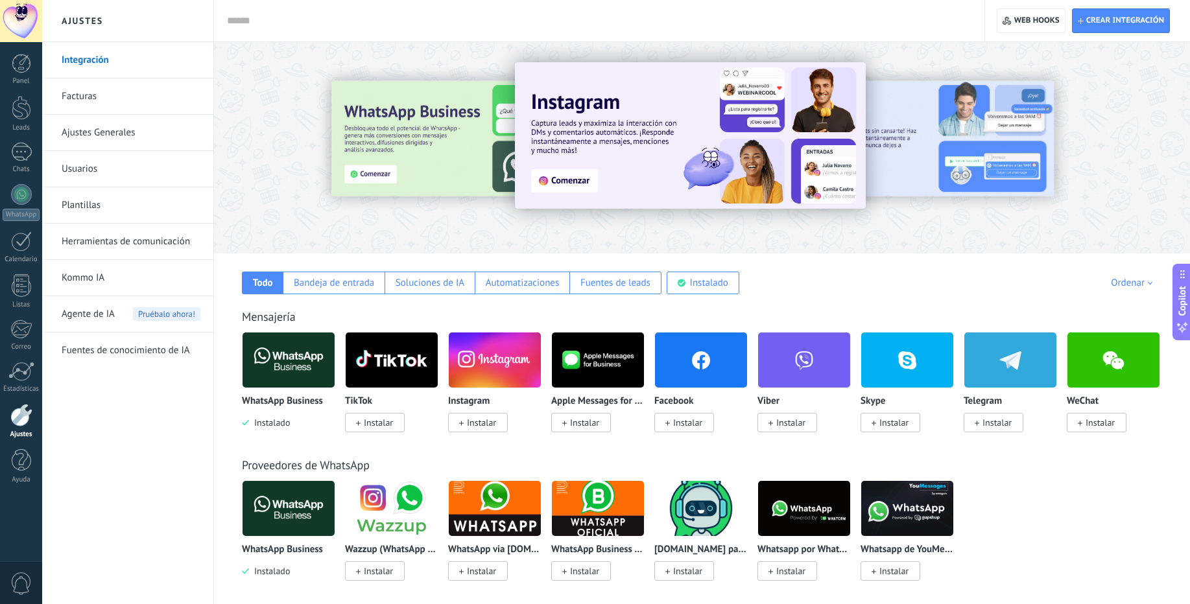
click at [488, 424] on span "Instalar" at bounding box center [481, 423] width 29 height 12
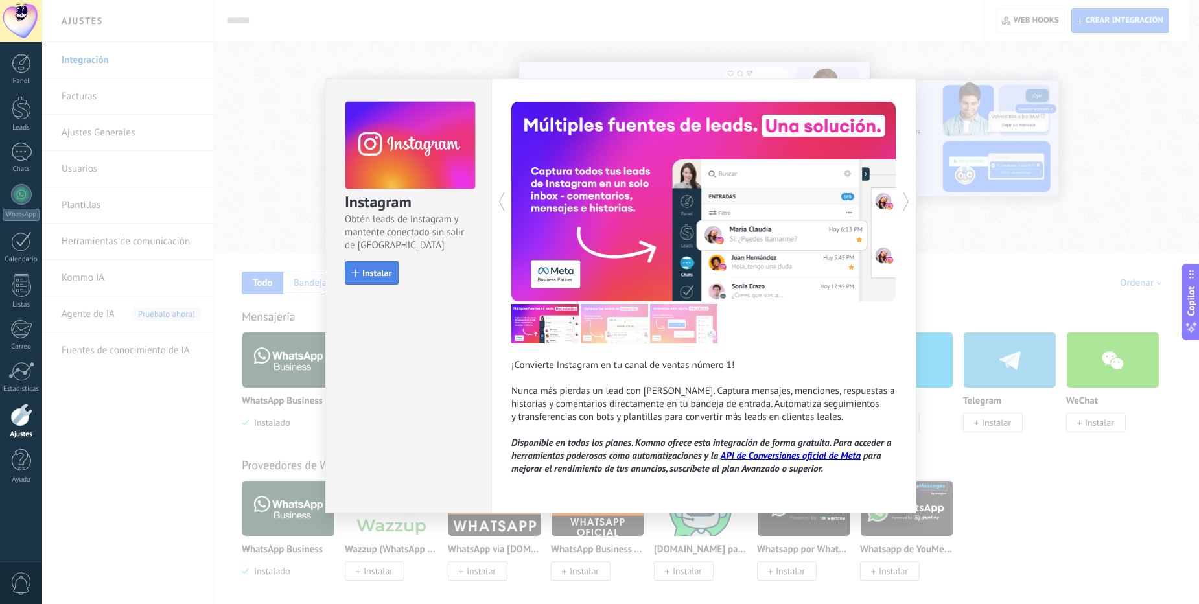
click at [371, 272] on span "Instalar" at bounding box center [376, 272] width 29 height 9
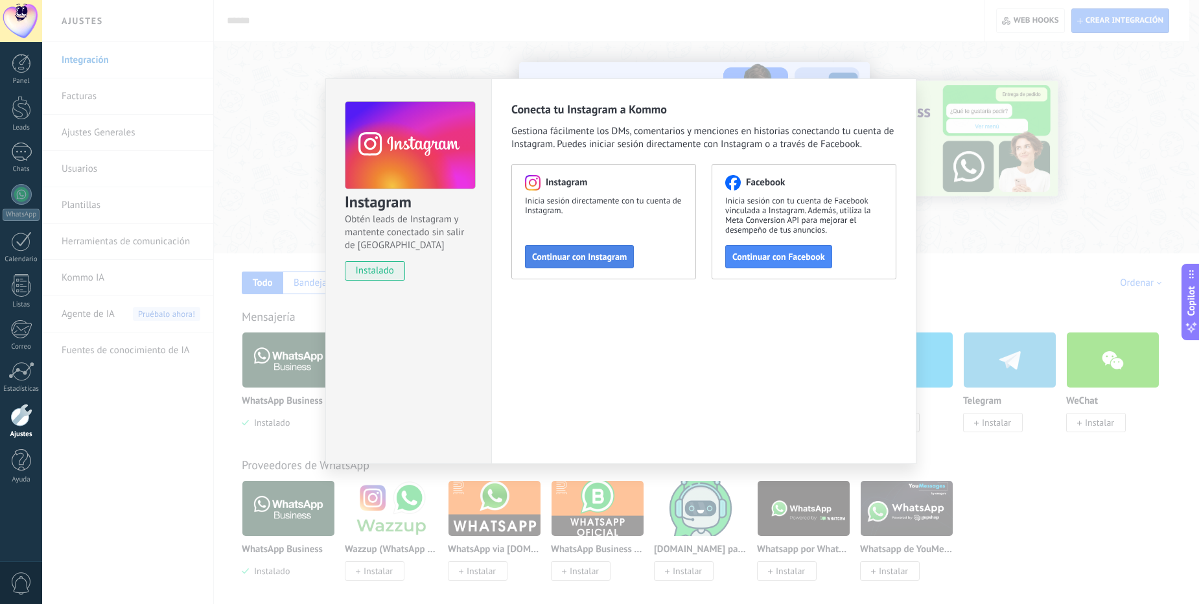
click at [593, 261] on span "Continuar con Instagram" at bounding box center [579, 256] width 95 height 9
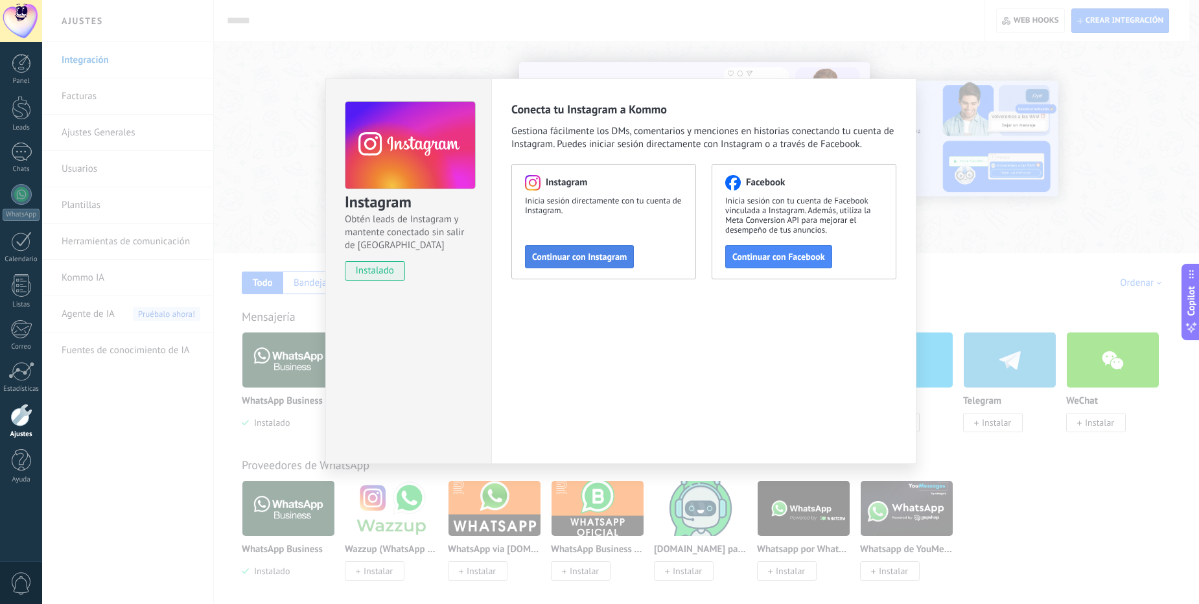
click at [556, 254] on span "Continuar con Instagram" at bounding box center [579, 256] width 95 height 9
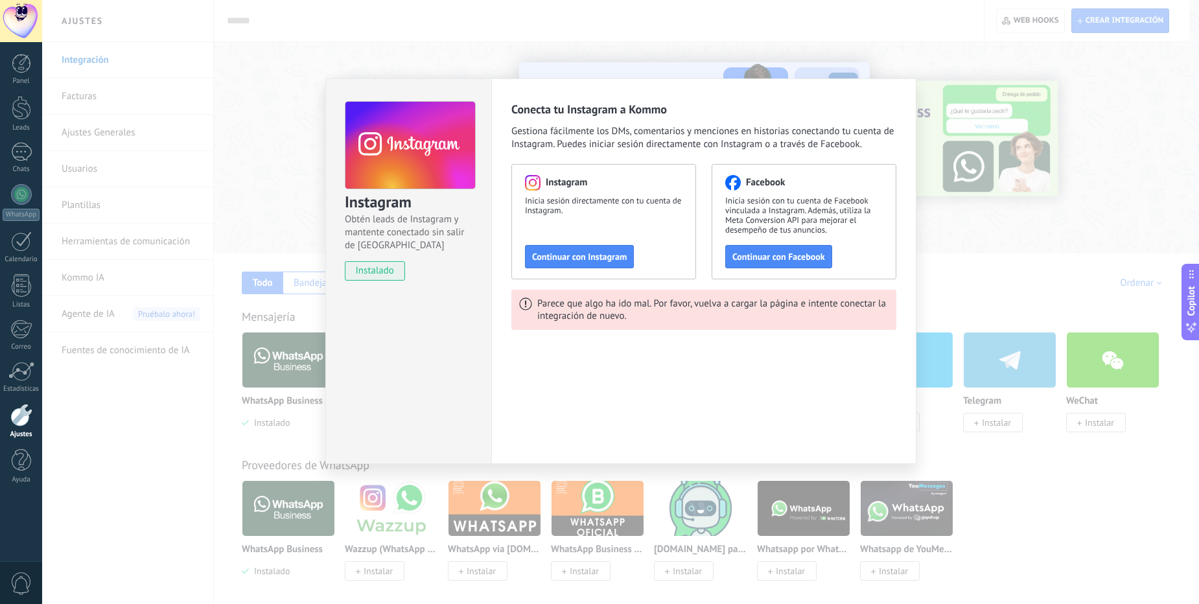
click at [433, 51] on div "Instagram Obtén leads de Instagram y mantente conectado sin salir de Kommo inst…" at bounding box center [620, 302] width 1157 height 604
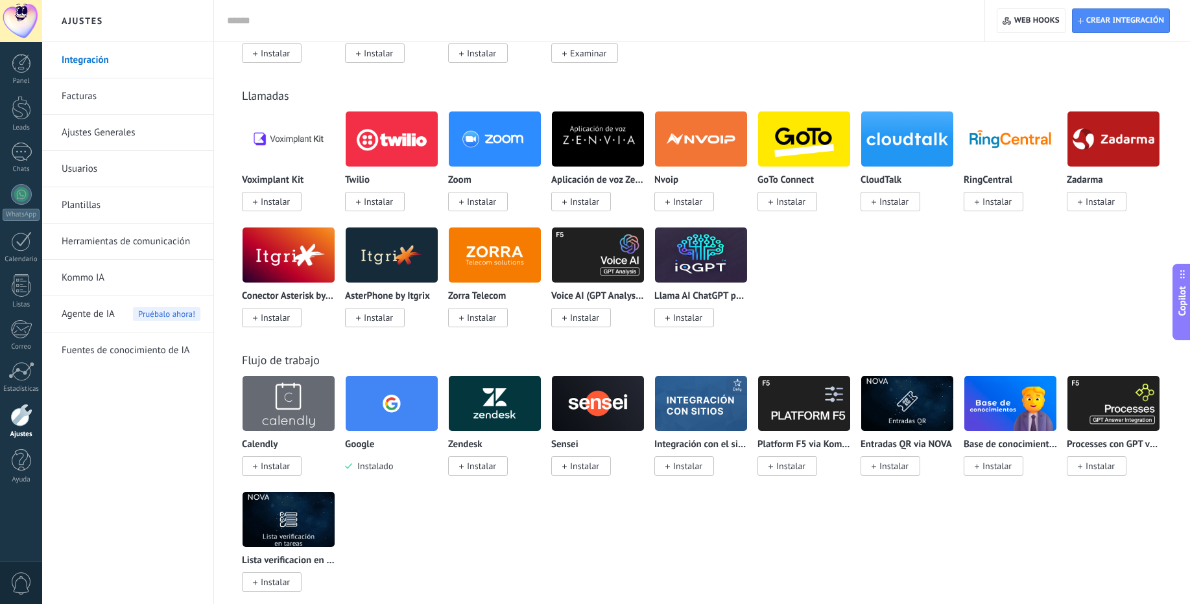
scroll to position [1080, 0]
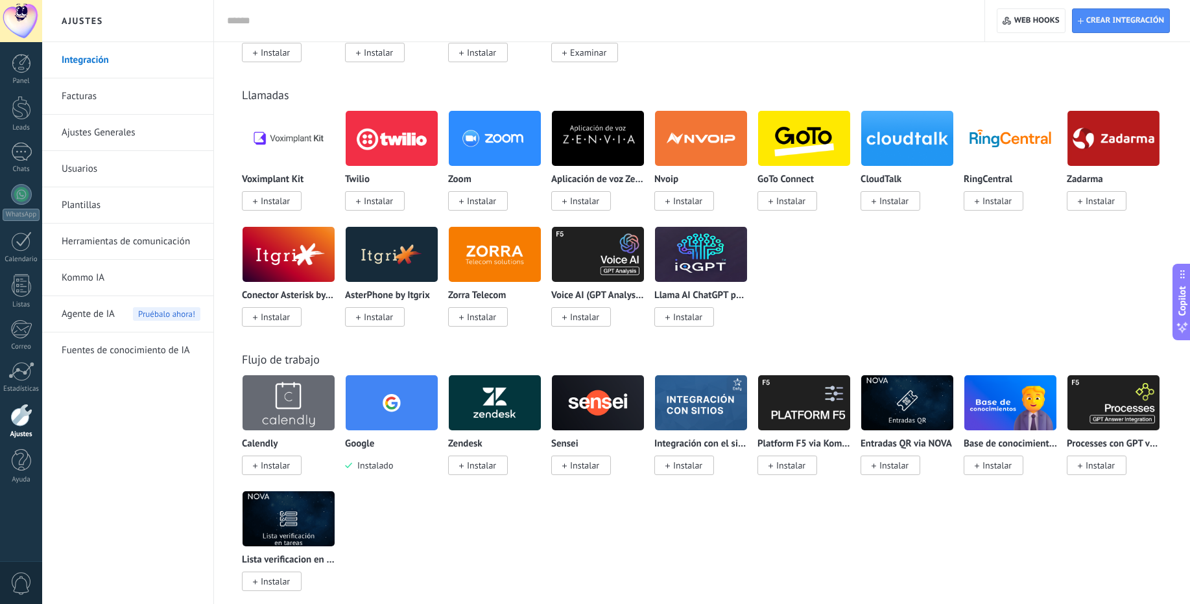
click at [275, 362] on link "Flujo de trabajo" at bounding box center [281, 359] width 78 height 15
click at [266, 368] on div at bounding box center [266, 368] width 0 height 0
click at [381, 355] on div "Flujo de trabajo" at bounding box center [702, 359] width 920 height 15
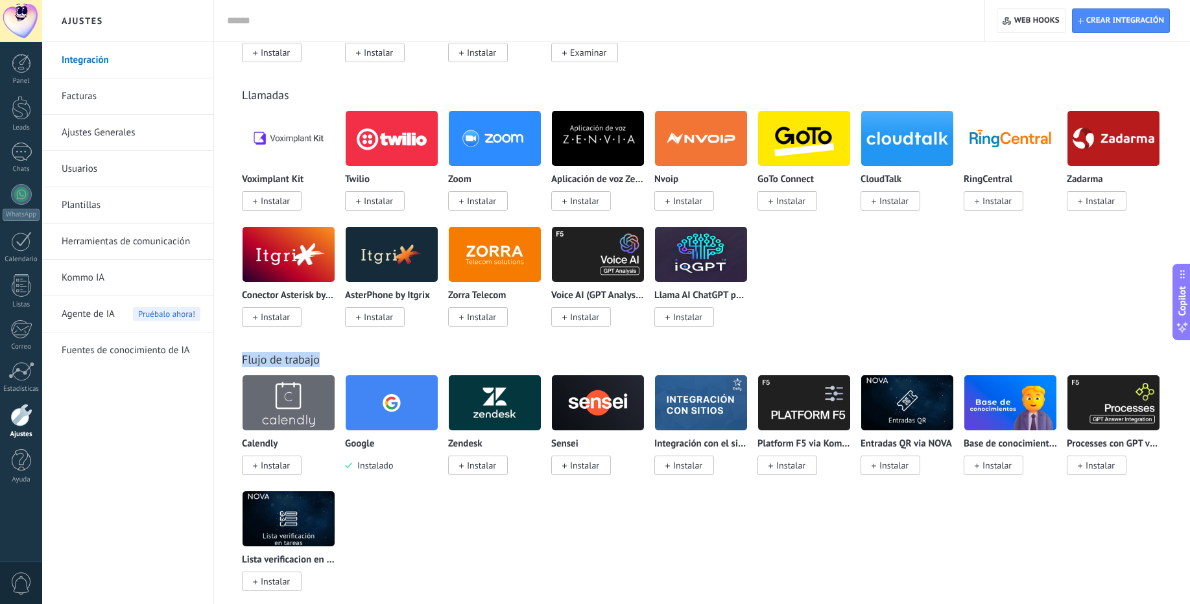
click at [253, 356] on link "Flujo de trabajo" at bounding box center [281, 359] width 78 height 15
click at [245, 334] on div at bounding box center [245, 334] width 0 height 0
click at [387, 342] on div "Flujo de trabajo Calendly Instalar Google Instalado Zendesk Instalar Sensei Ins…" at bounding box center [702, 458] width 950 height 264
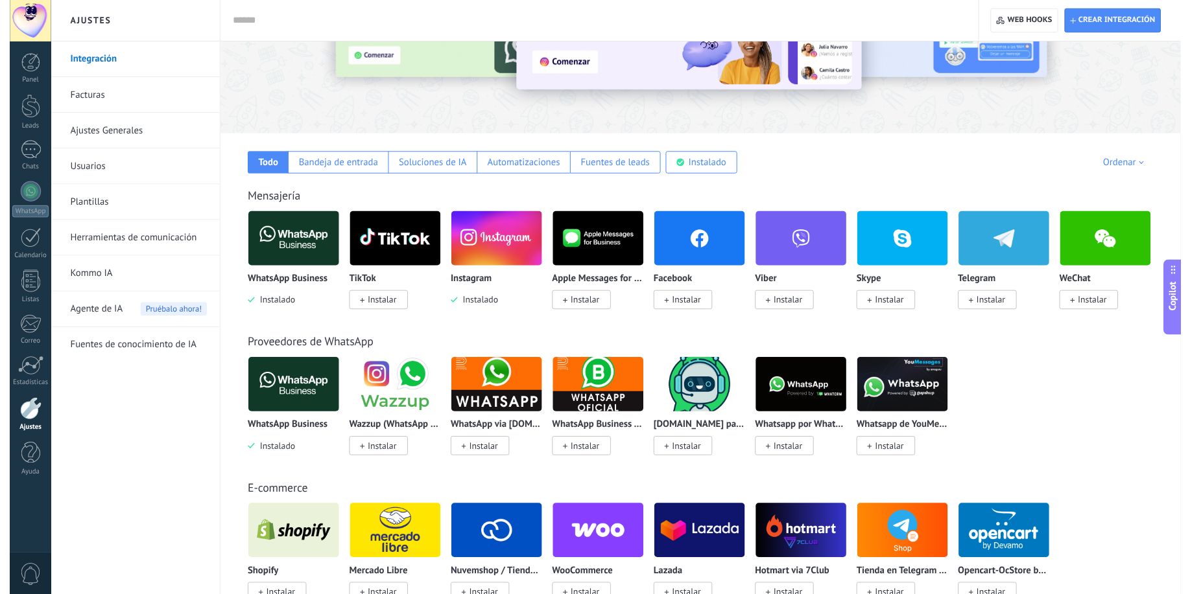
scroll to position [0, 0]
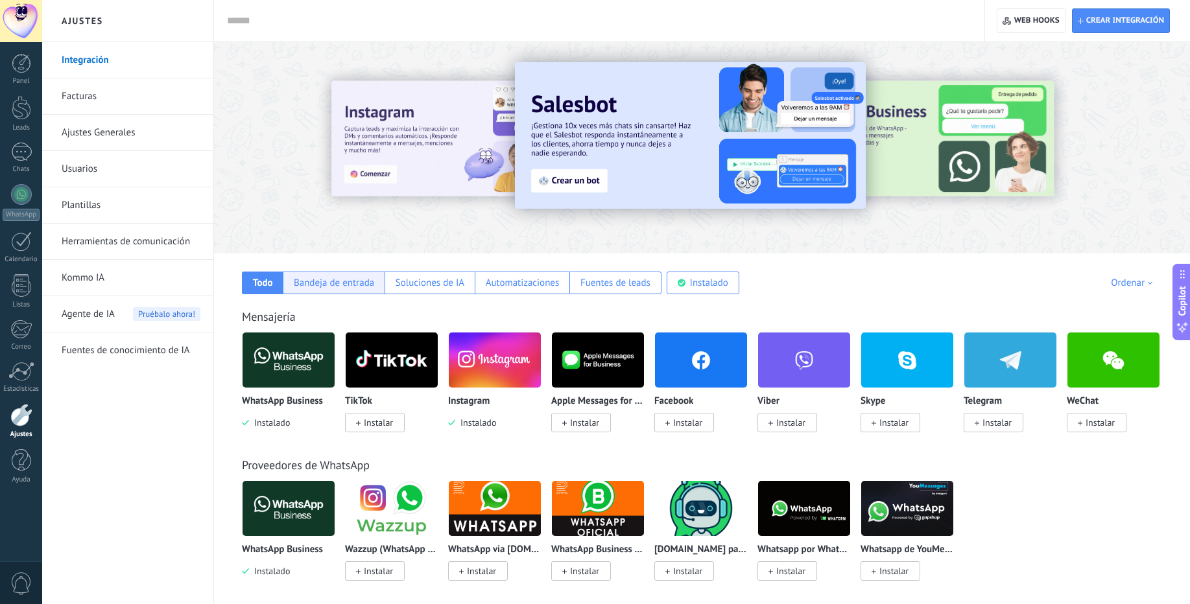
click at [340, 288] on div "Bandeja de entrada" at bounding box center [334, 283] width 80 height 12
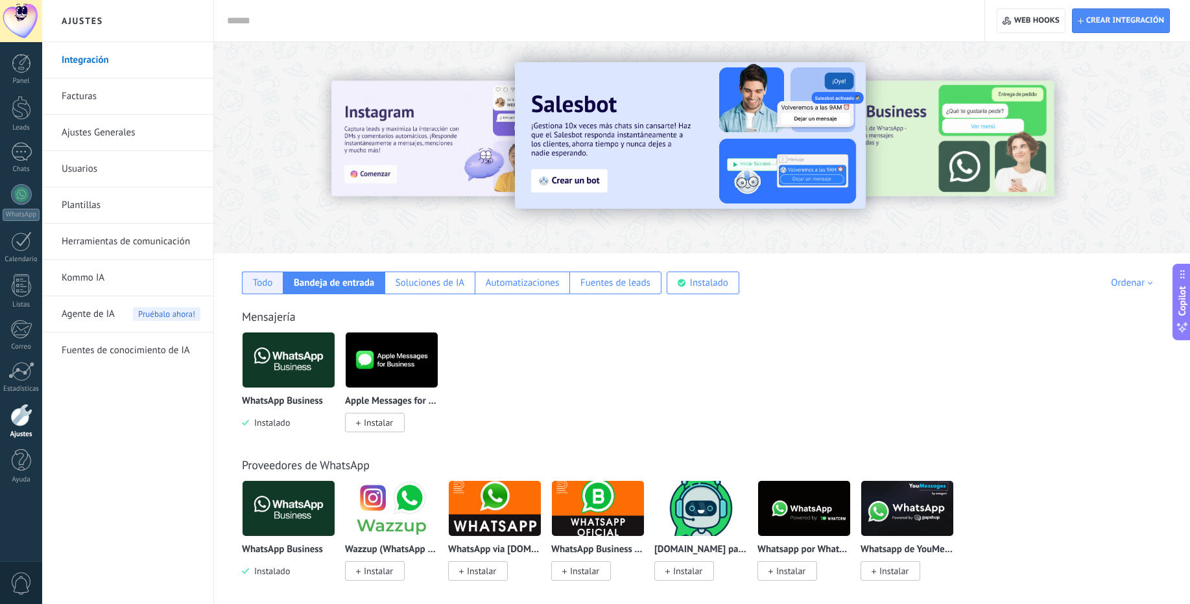
click at [264, 291] on div "Todo" at bounding box center [262, 283] width 41 height 23
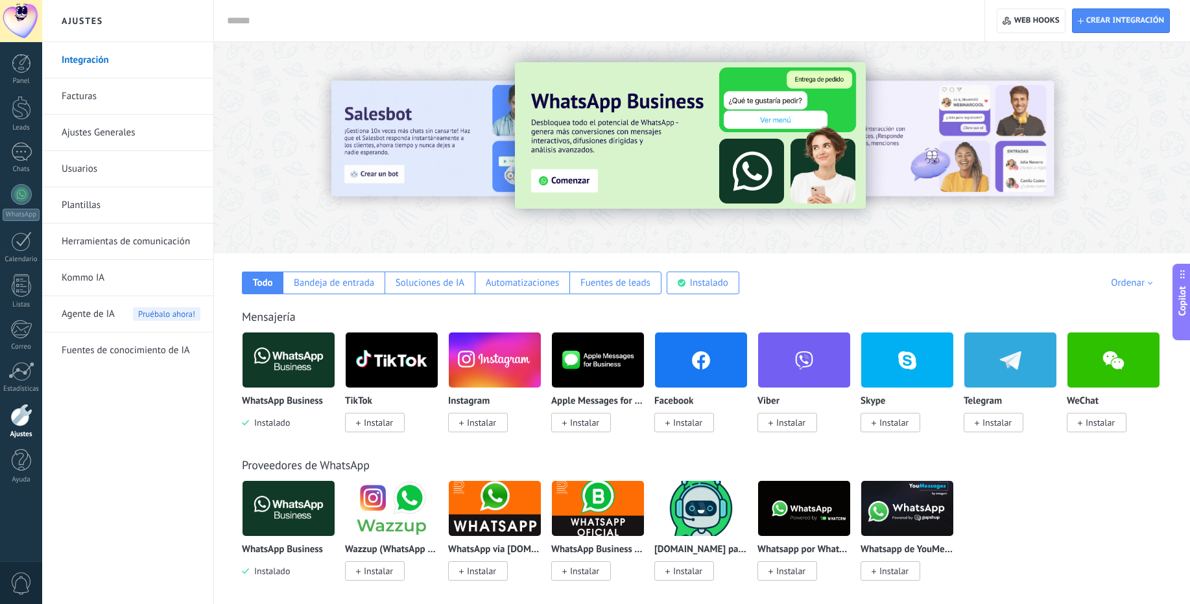
click at [1182, 303] on span "Copilot" at bounding box center [1181, 302] width 13 height 30
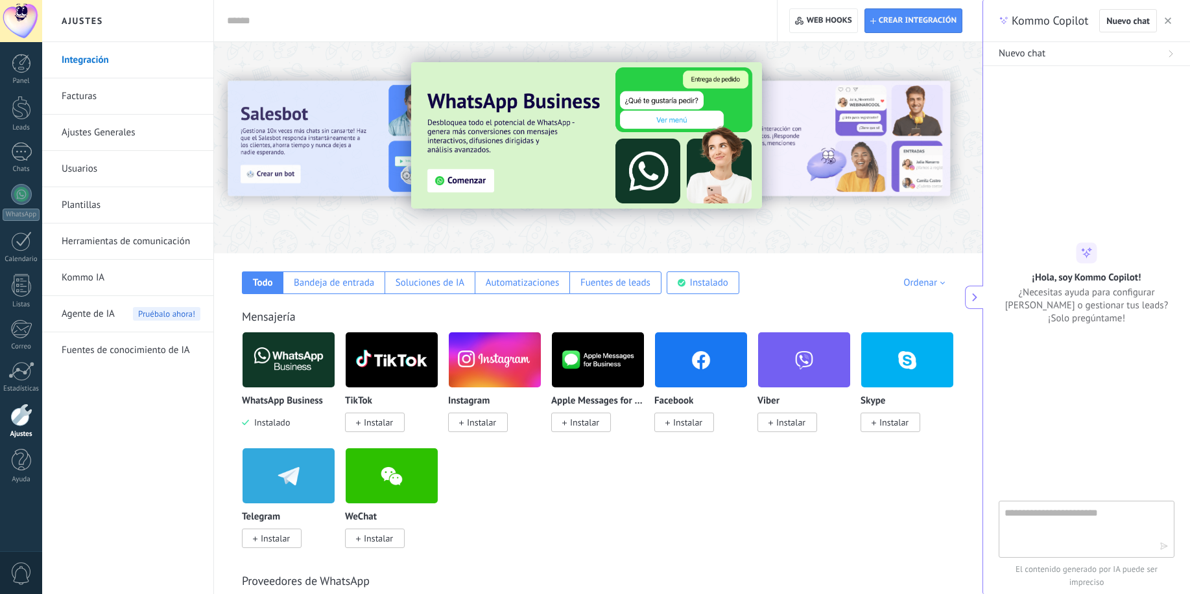
type textarea "****"
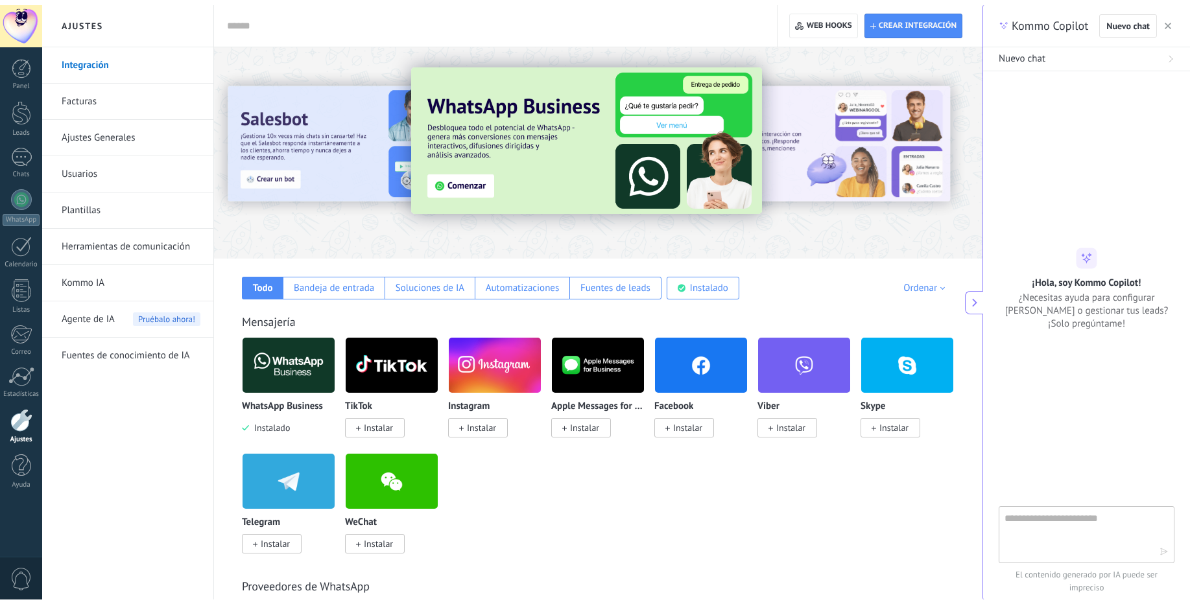
scroll to position [19, 0]
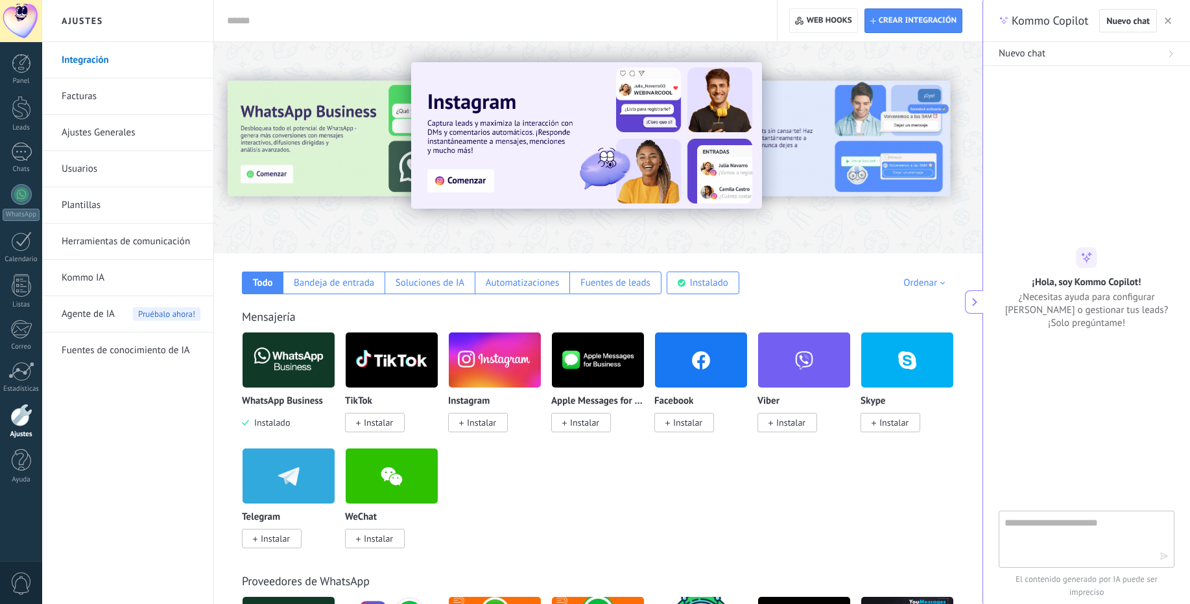
click at [1168, 19] on icon "button" at bounding box center [1167, 21] width 6 height 6
